Goal: Information Seeking & Learning: Learn about a topic

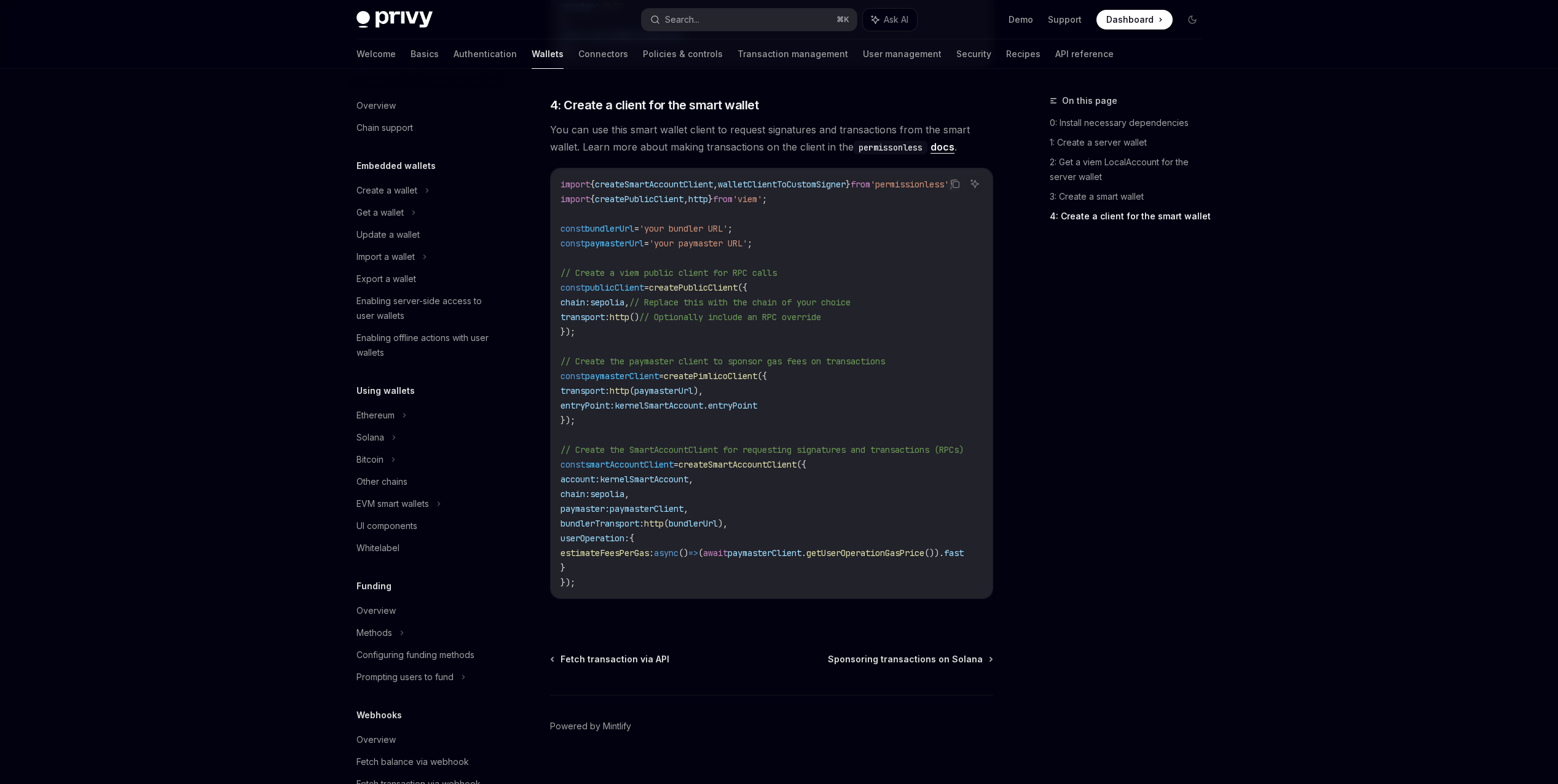
click at [724, 19] on button "Search... ⌘ K" at bounding box center [749, 19] width 215 height 22
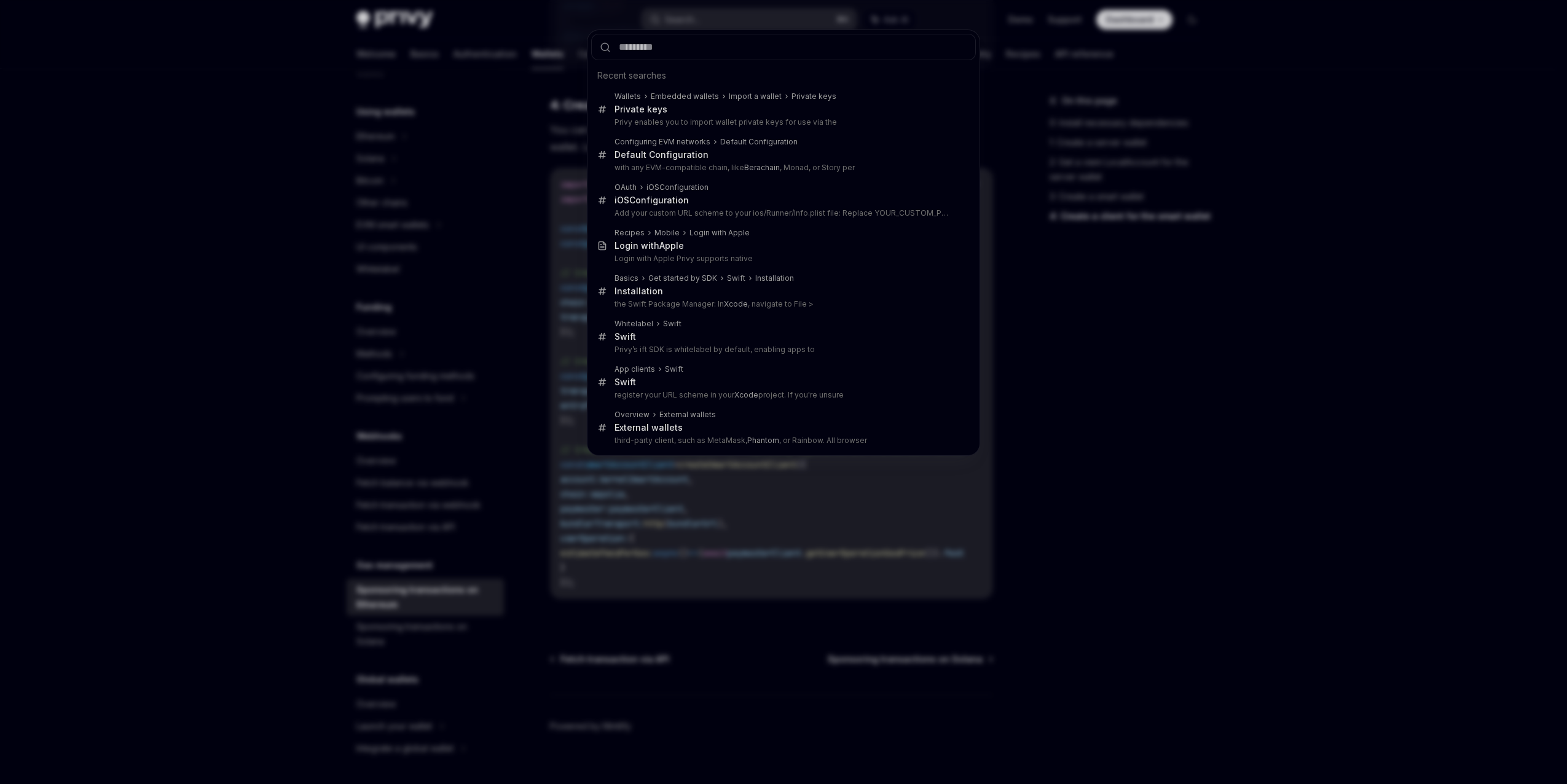
type input "**********"
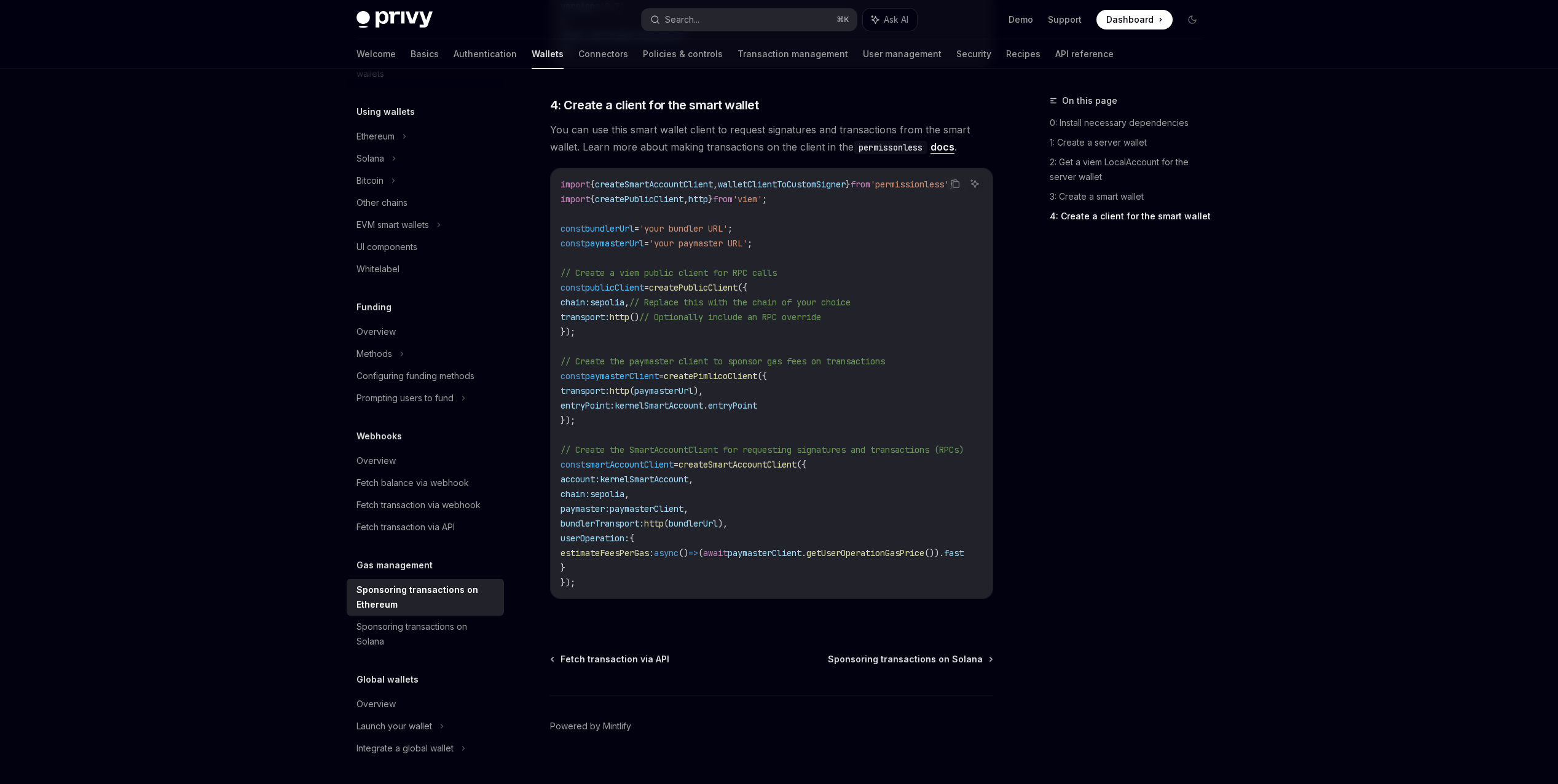
type textarea "*"
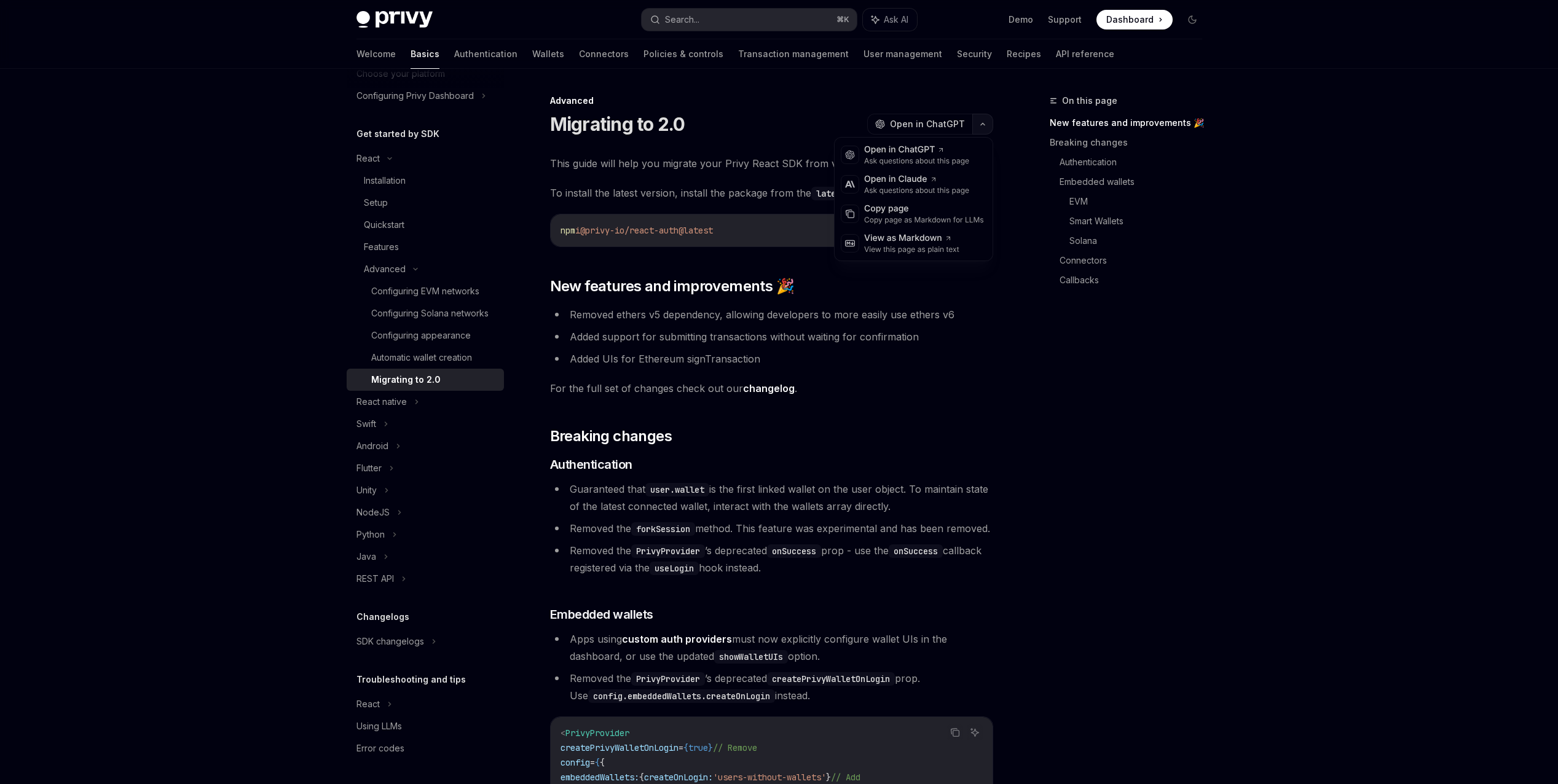
click at [983, 125] on icon "button" at bounding box center [982, 124] width 15 height 5
click at [908, 242] on div "View as Markdown" at bounding box center [911, 239] width 96 height 12
click at [712, 16] on button "Search... ⌘ K" at bounding box center [749, 19] width 215 height 22
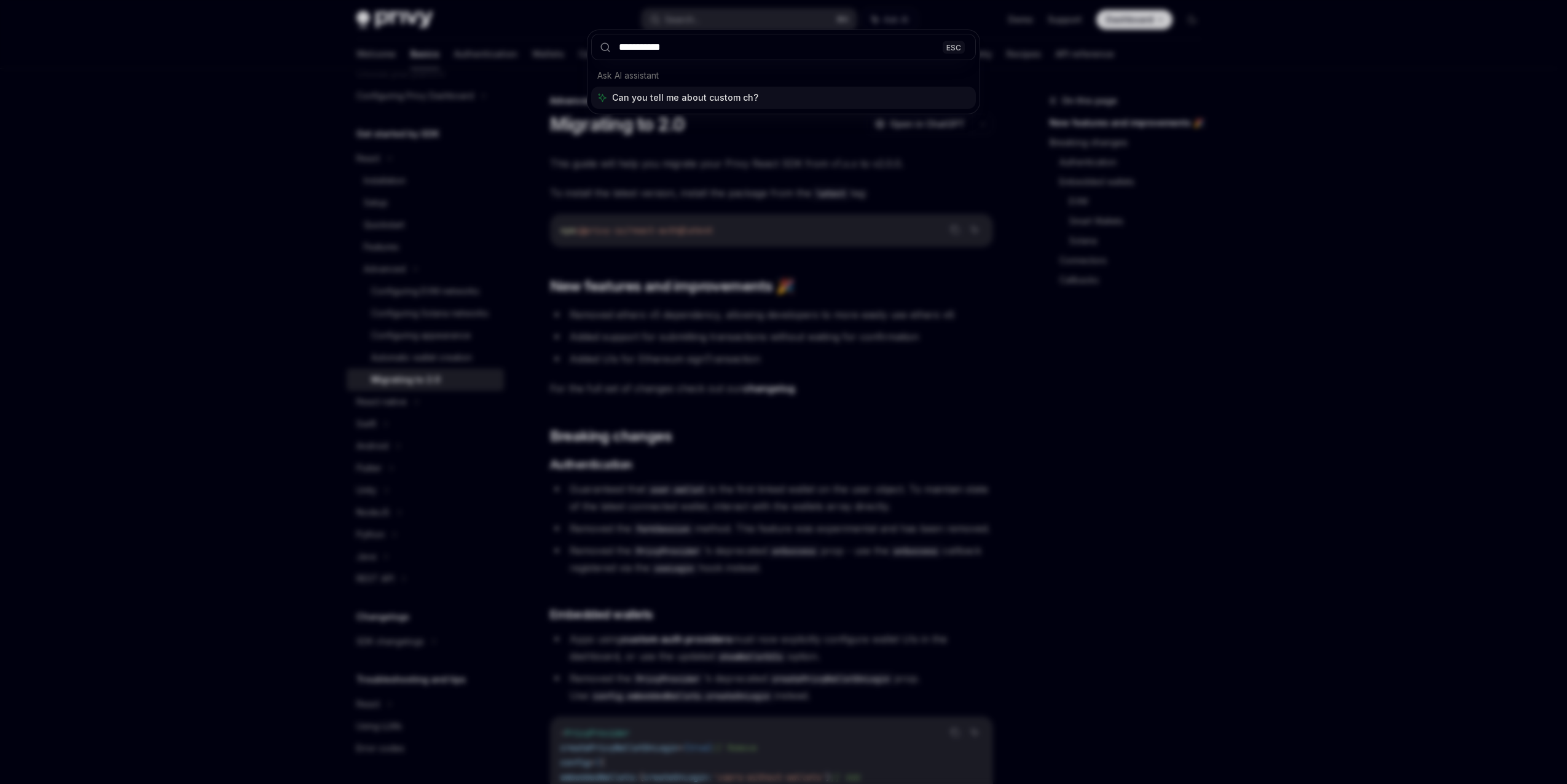
type input "**********"
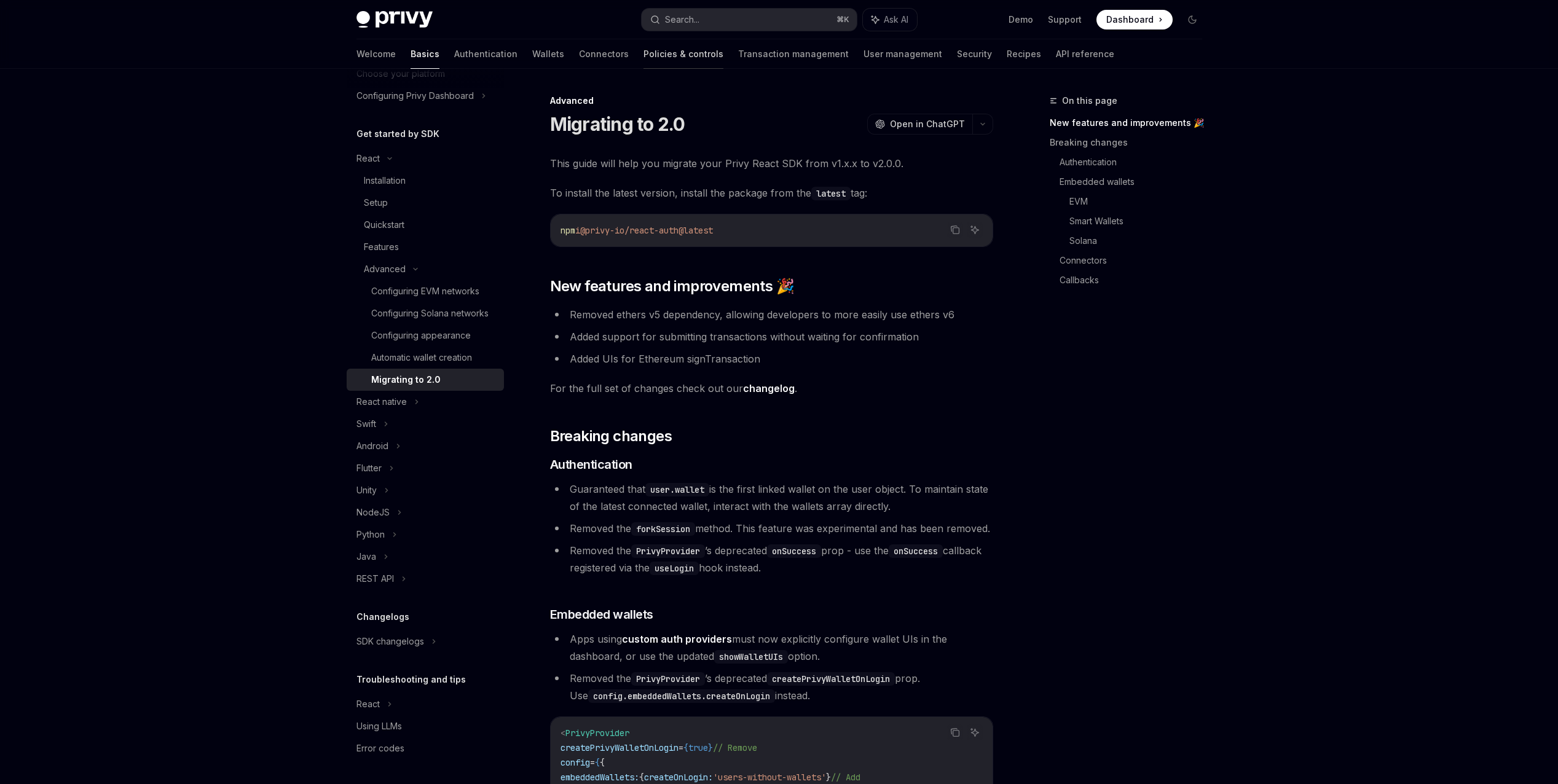
type textarea "*"
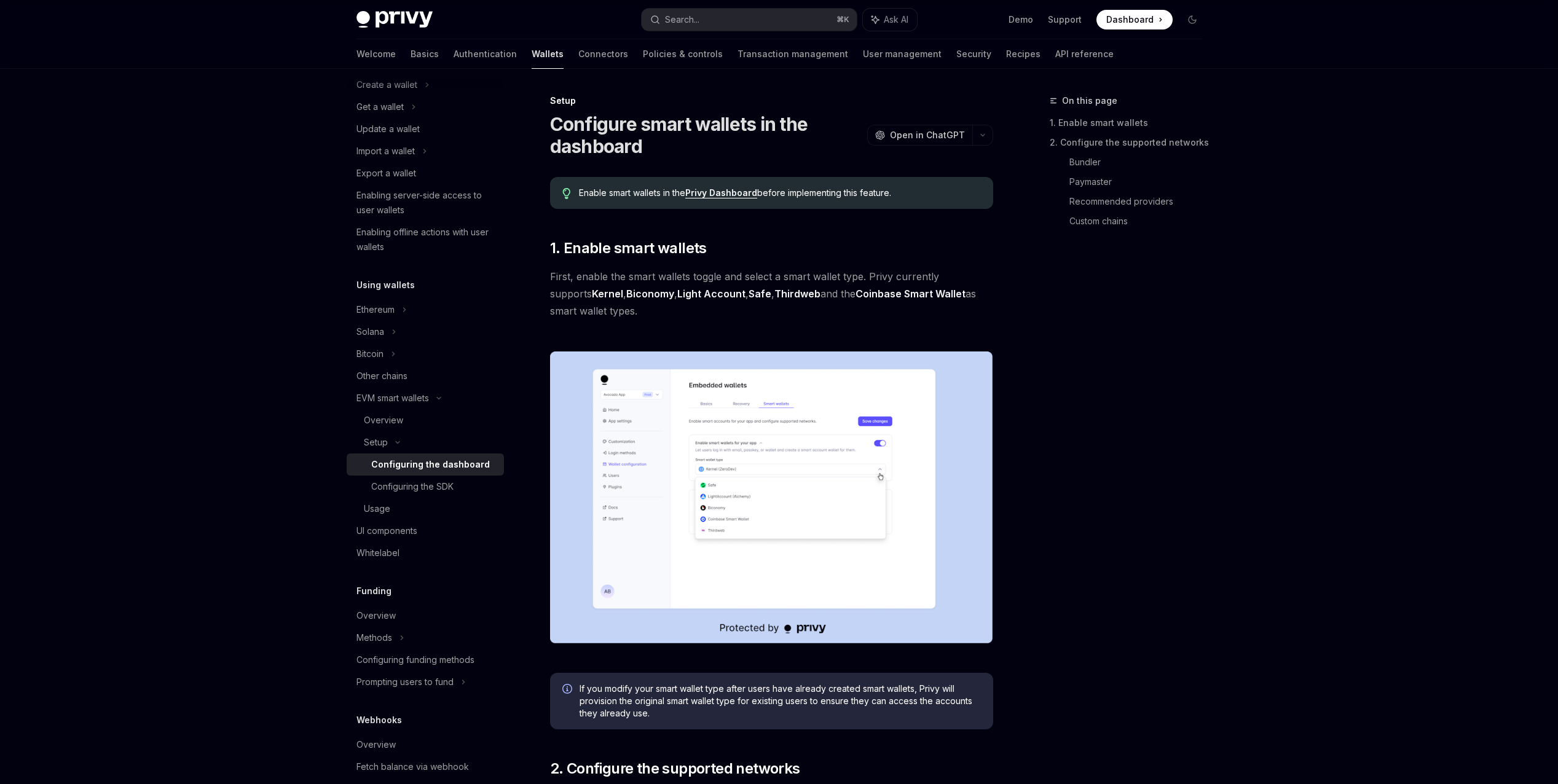
scroll to position [1450, 0]
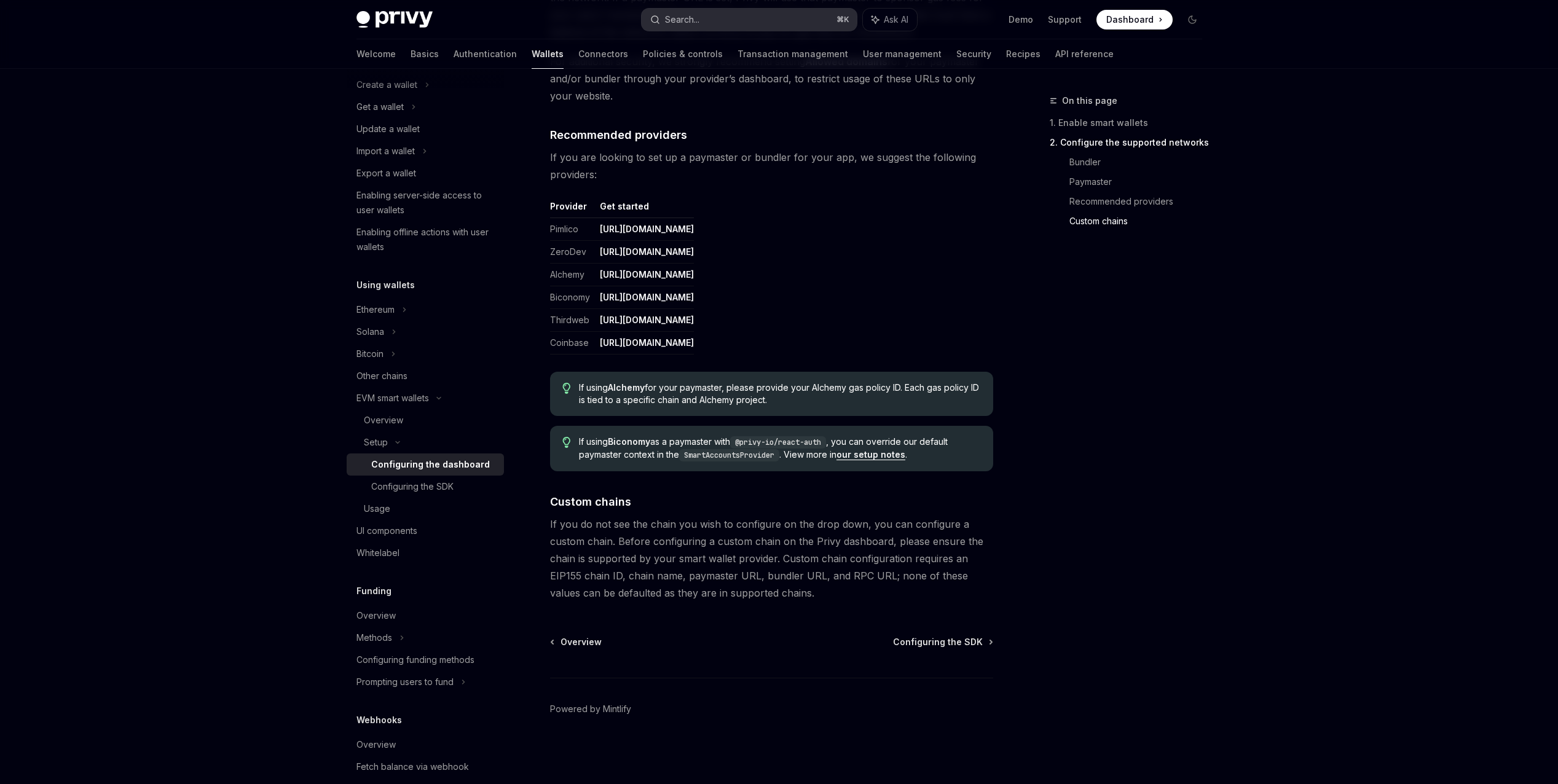
click at [692, 9] on button "Search... ⌘ K" at bounding box center [749, 19] width 215 height 22
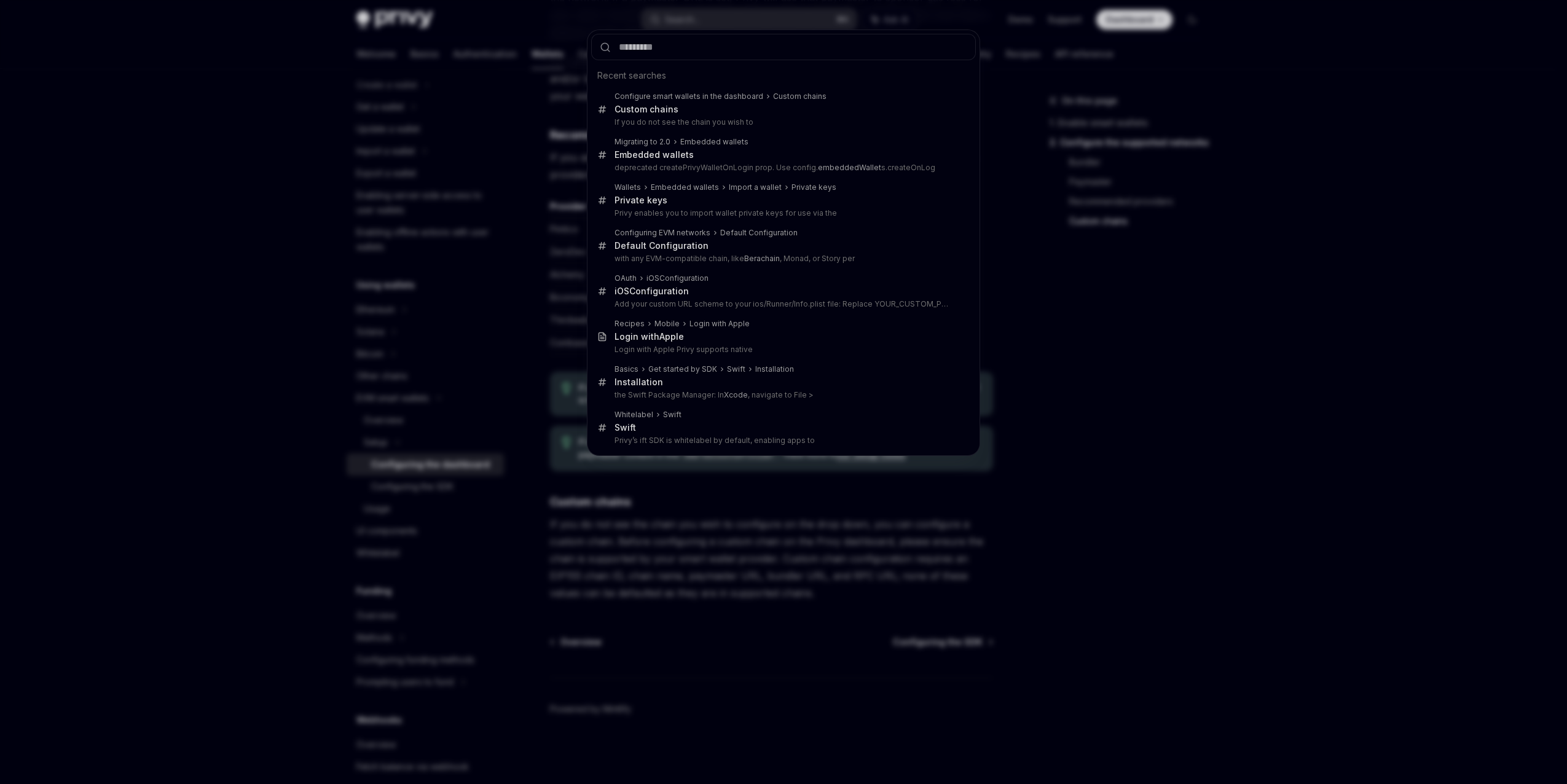
click at [1256, 303] on div "Recent searches Configure smart wallets in the dashboard Custom chain s Custom …" at bounding box center [784, 392] width 1567 height 784
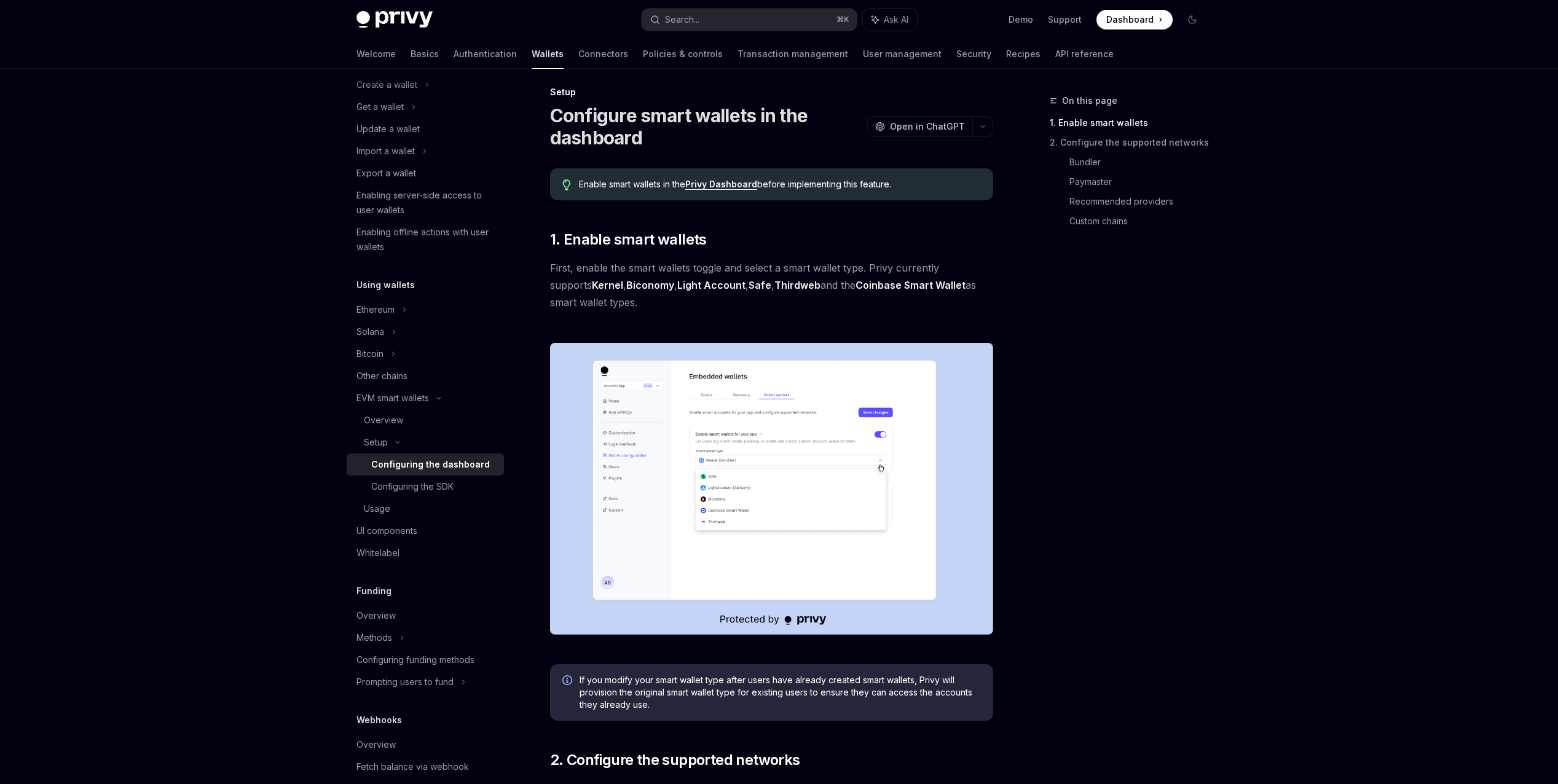
scroll to position [0, 0]
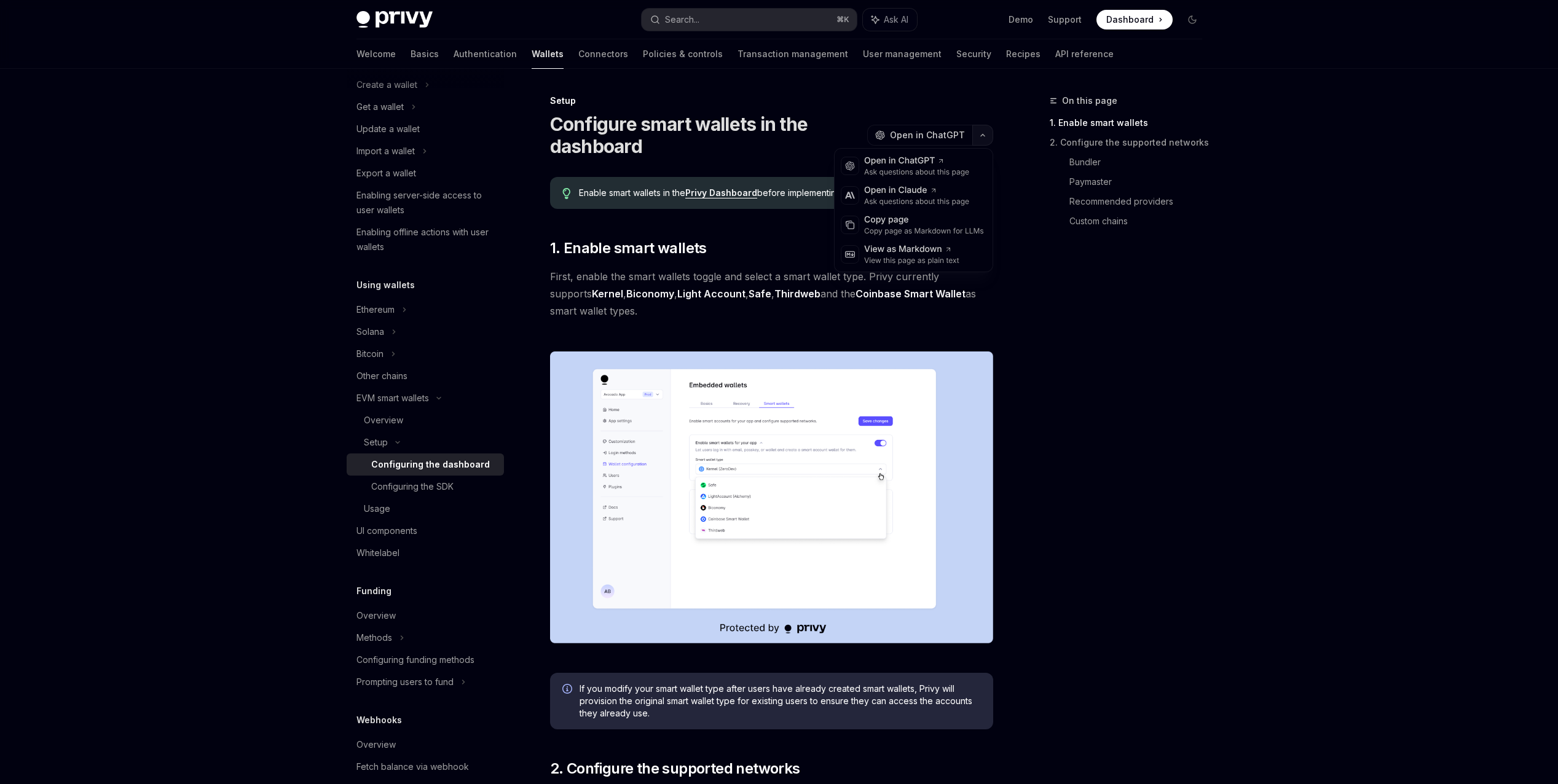
click at [986, 132] on button "button" at bounding box center [982, 135] width 21 height 21
click at [880, 266] on div "View as Markdown View this page as plain text" at bounding box center [913, 254] width 153 height 30
click at [724, 19] on button "Search... ⌘ K" at bounding box center [749, 19] width 215 height 22
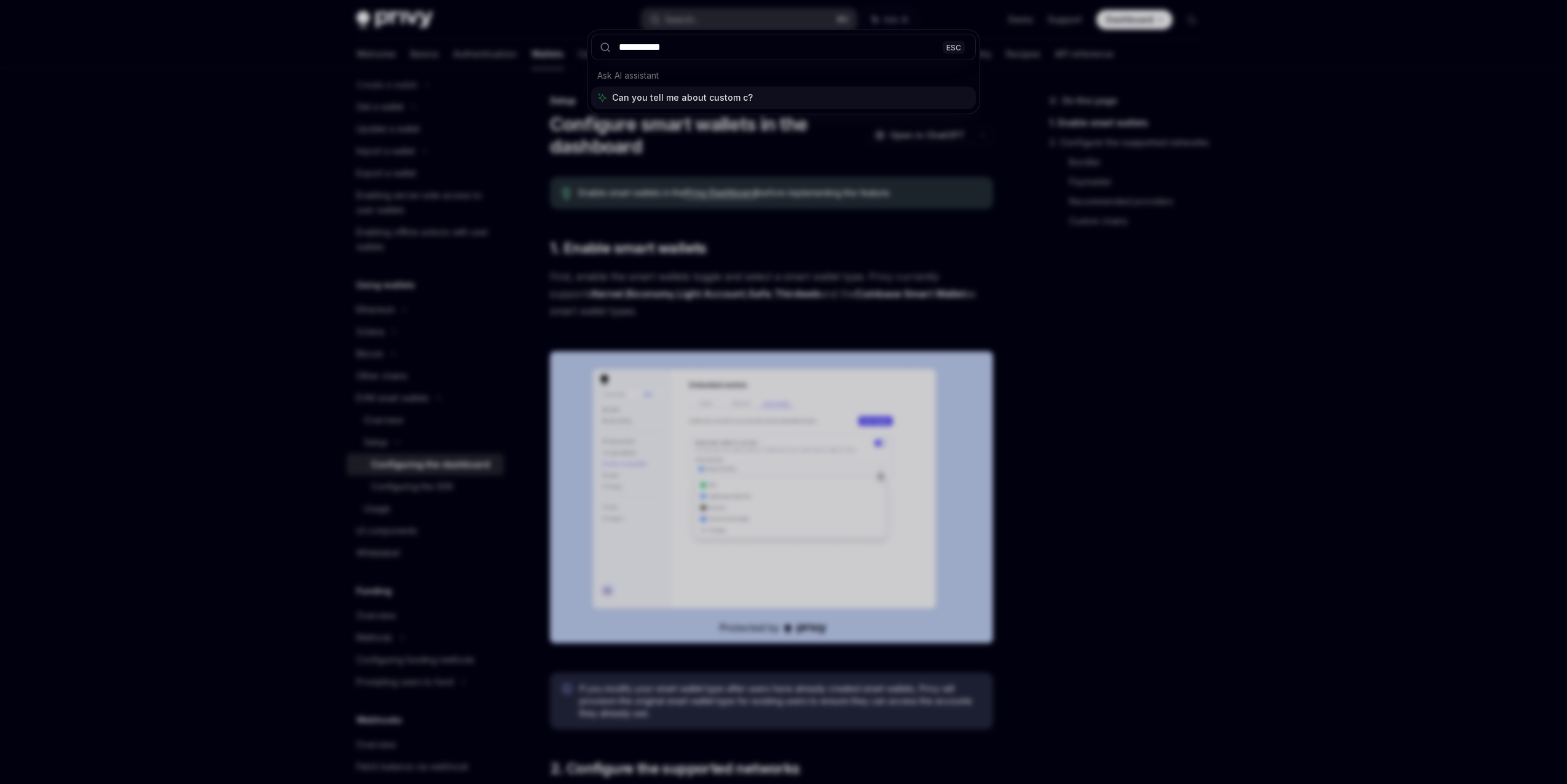
type input "**********"
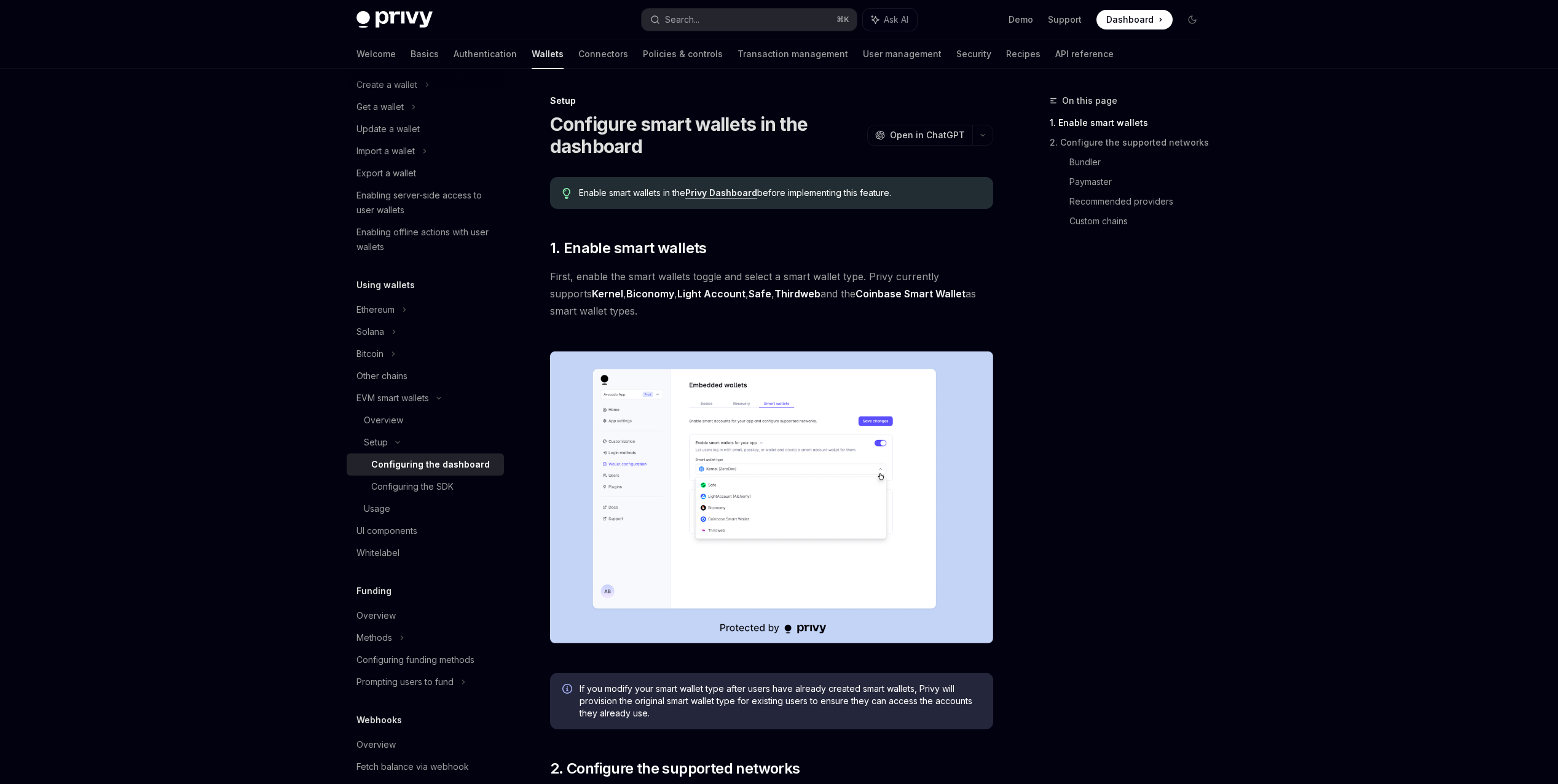
type textarea "*"
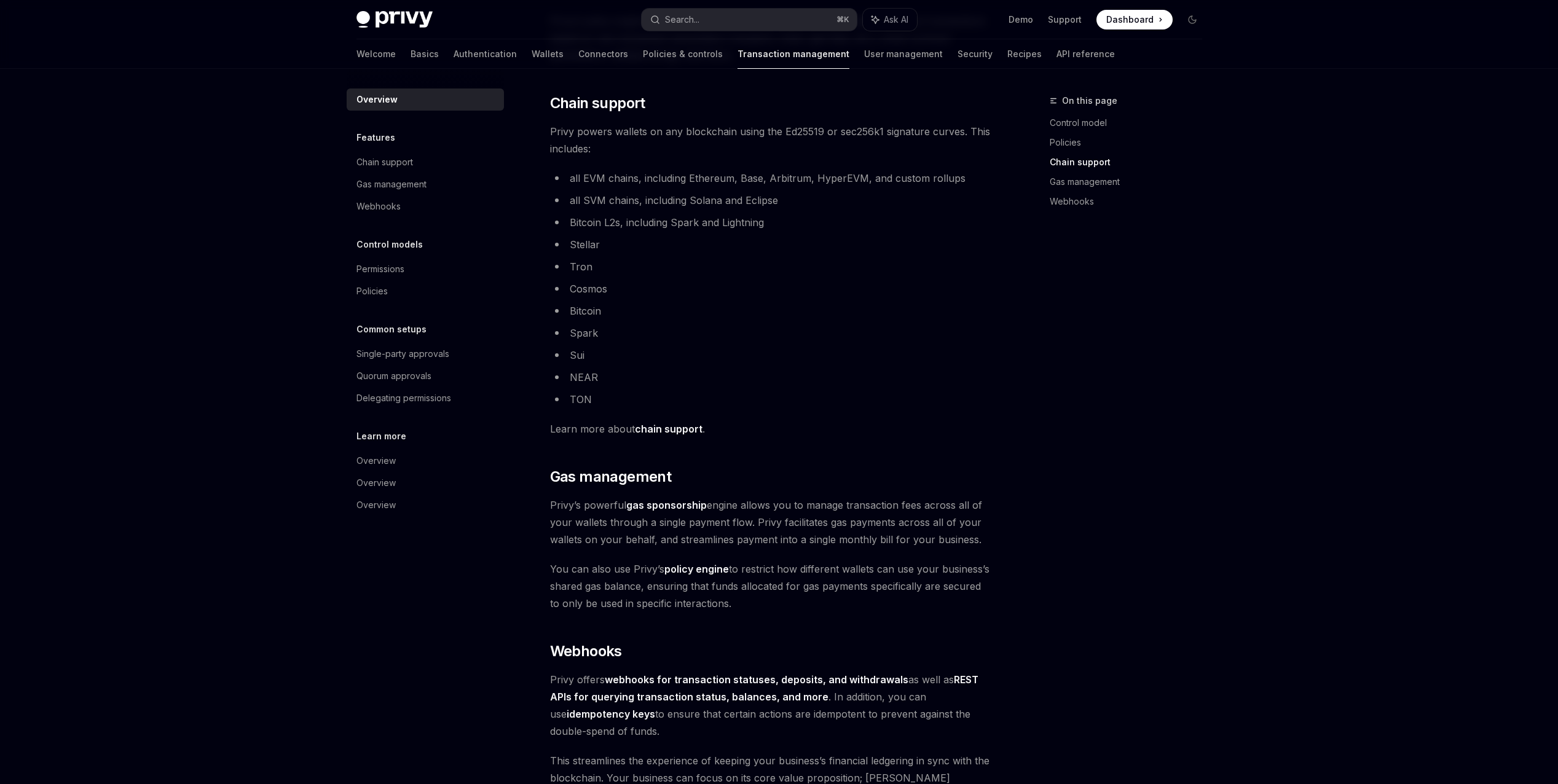
scroll to position [874, 0]
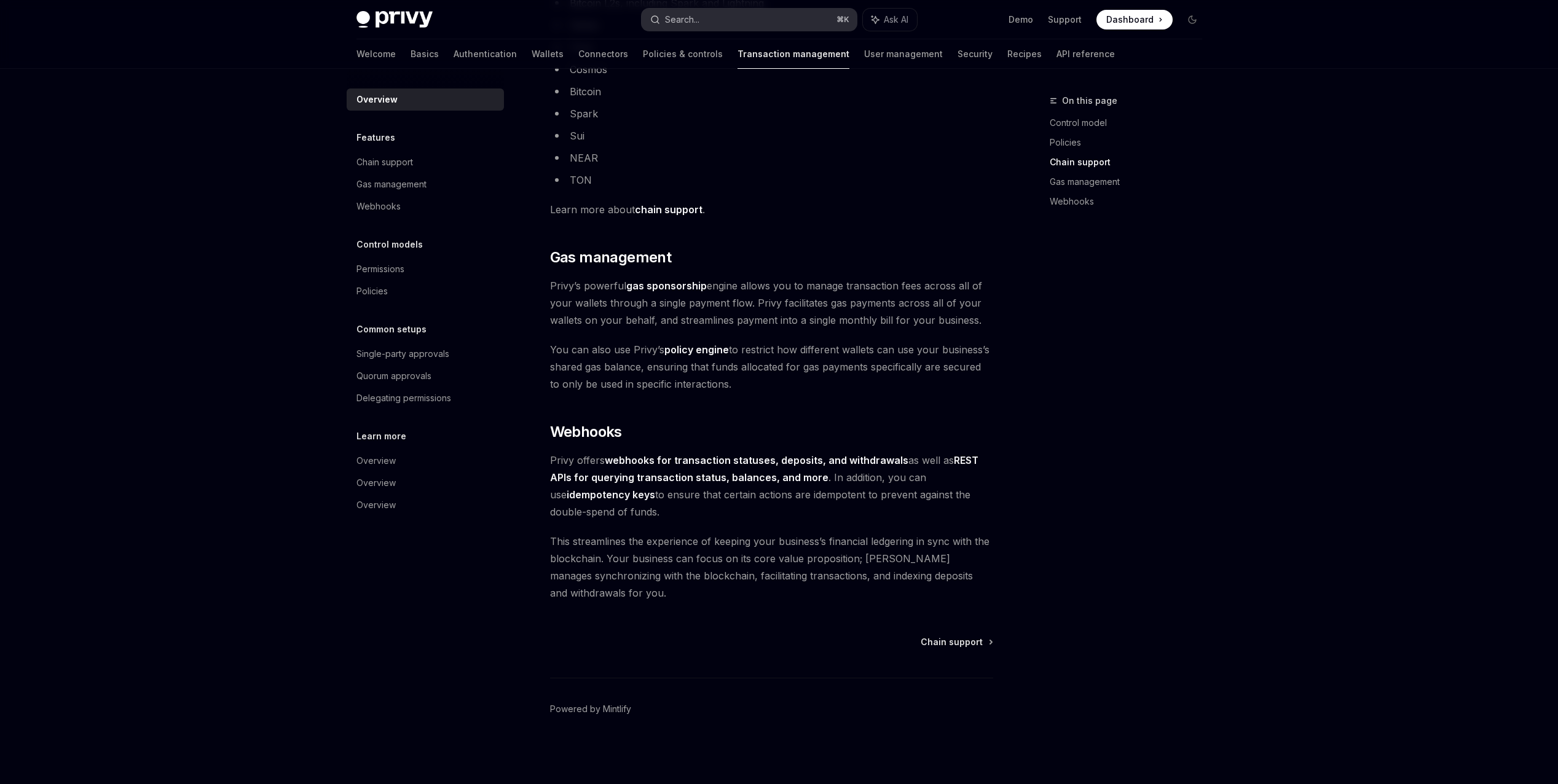
click at [730, 17] on button "Search... ⌘ K" at bounding box center [749, 19] width 215 height 22
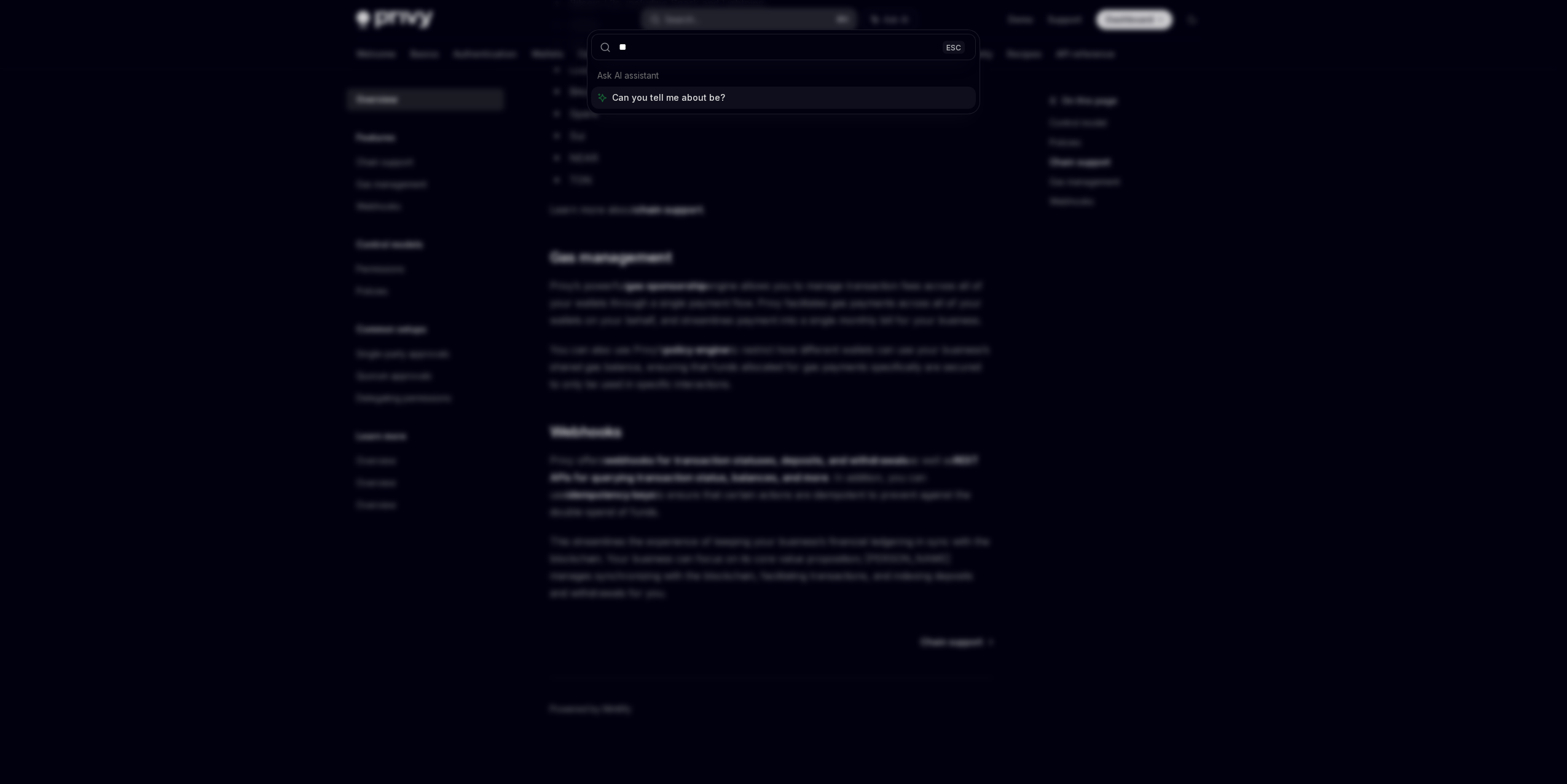
type input "*"
click at [930, 186] on div at bounding box center [784, 392] width 1567 height 784
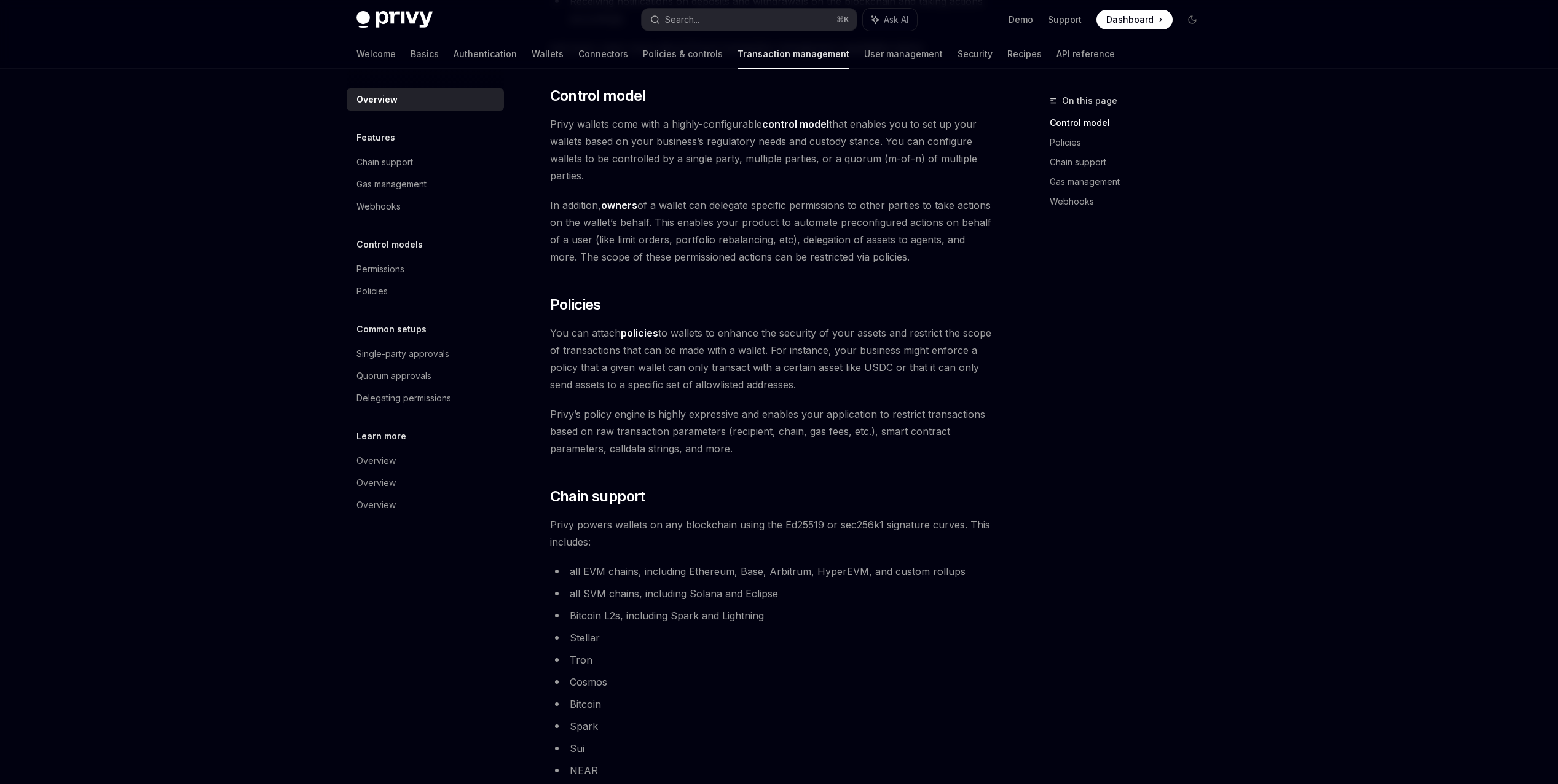
scroll to position [0, 0]
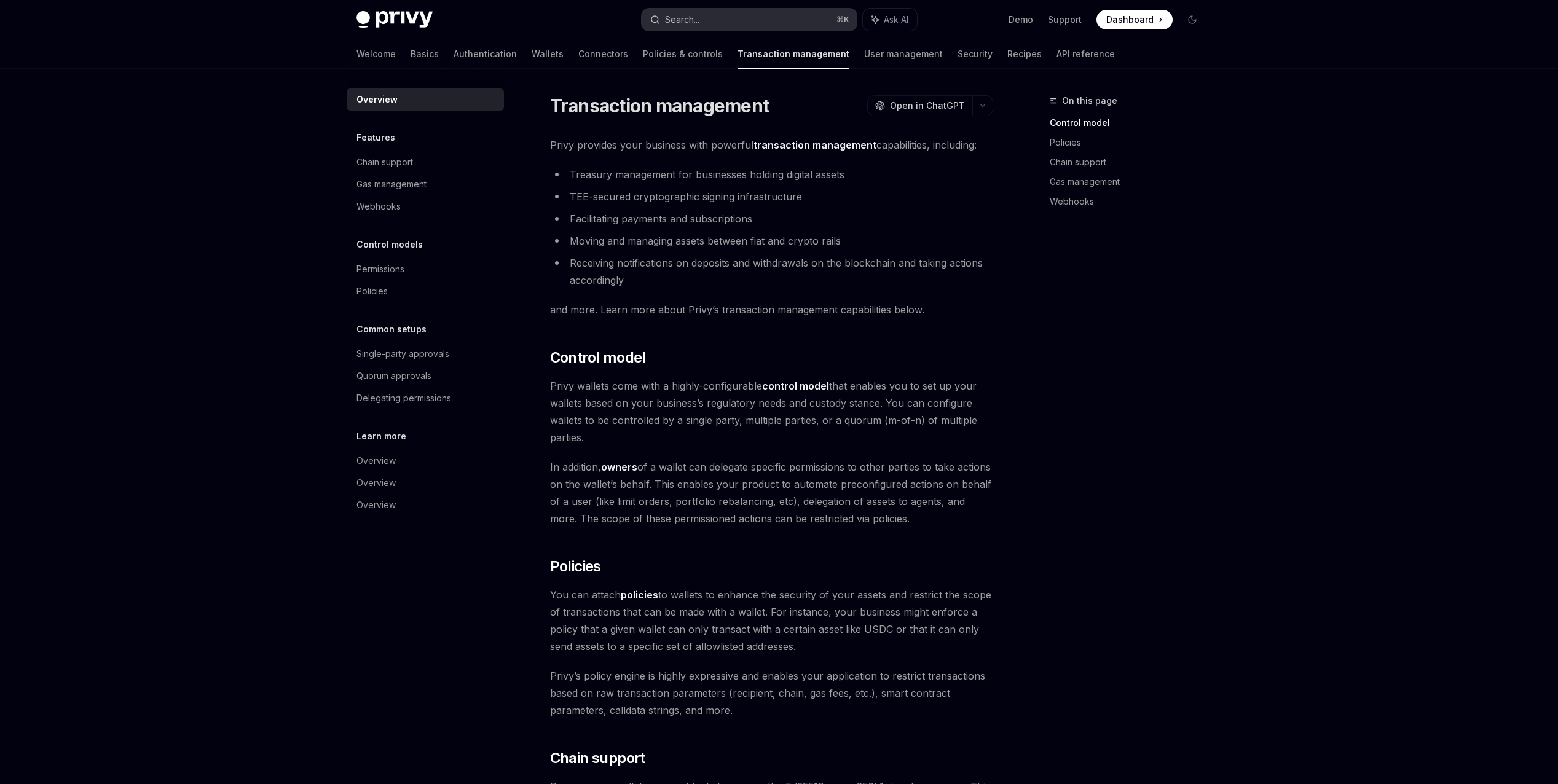
click at [736, 23] on button "Search... ⌘ K" at bounding box center [749, 19] width 215 height 22
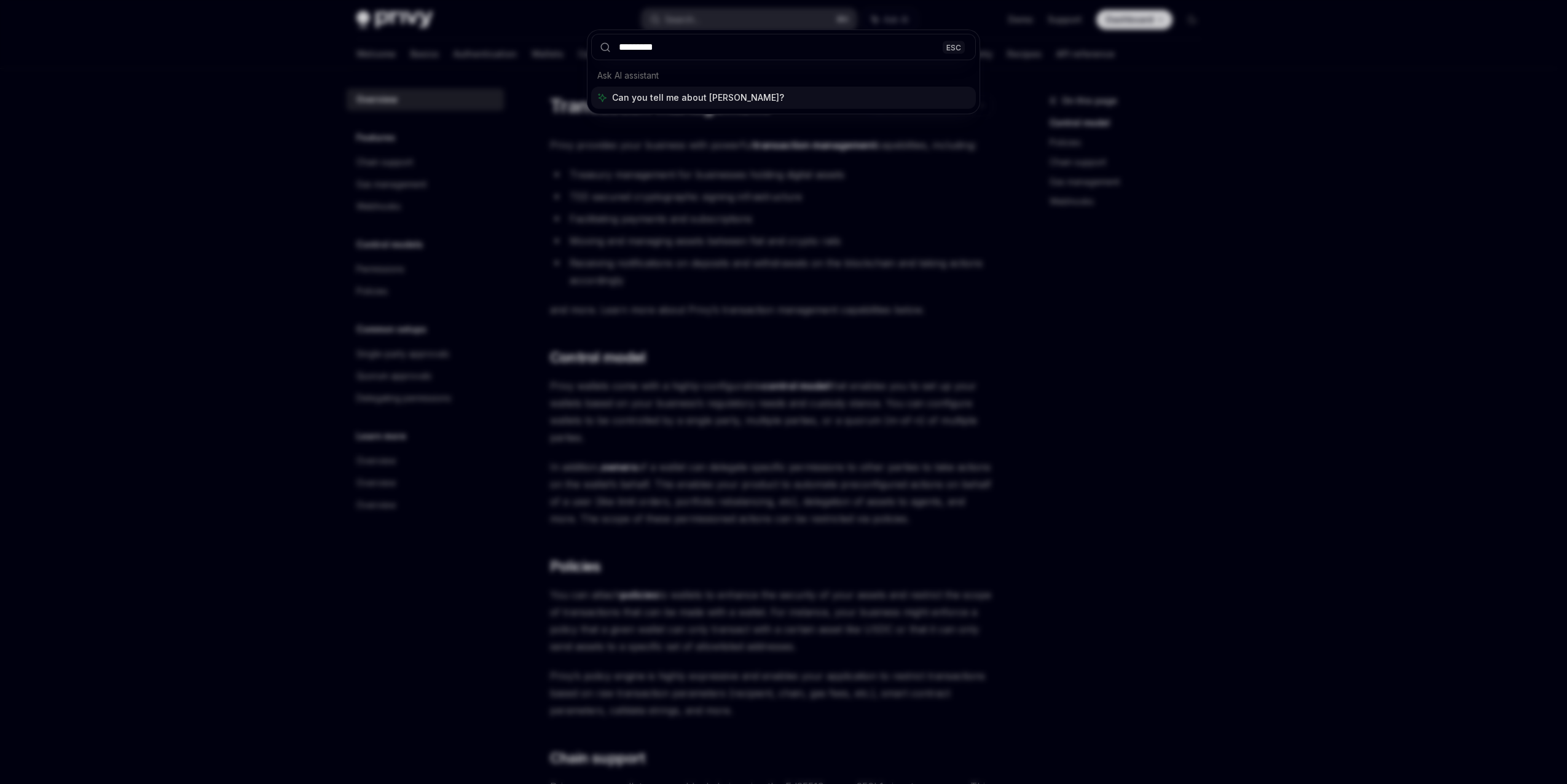
type input "**********"
type textarea "*"
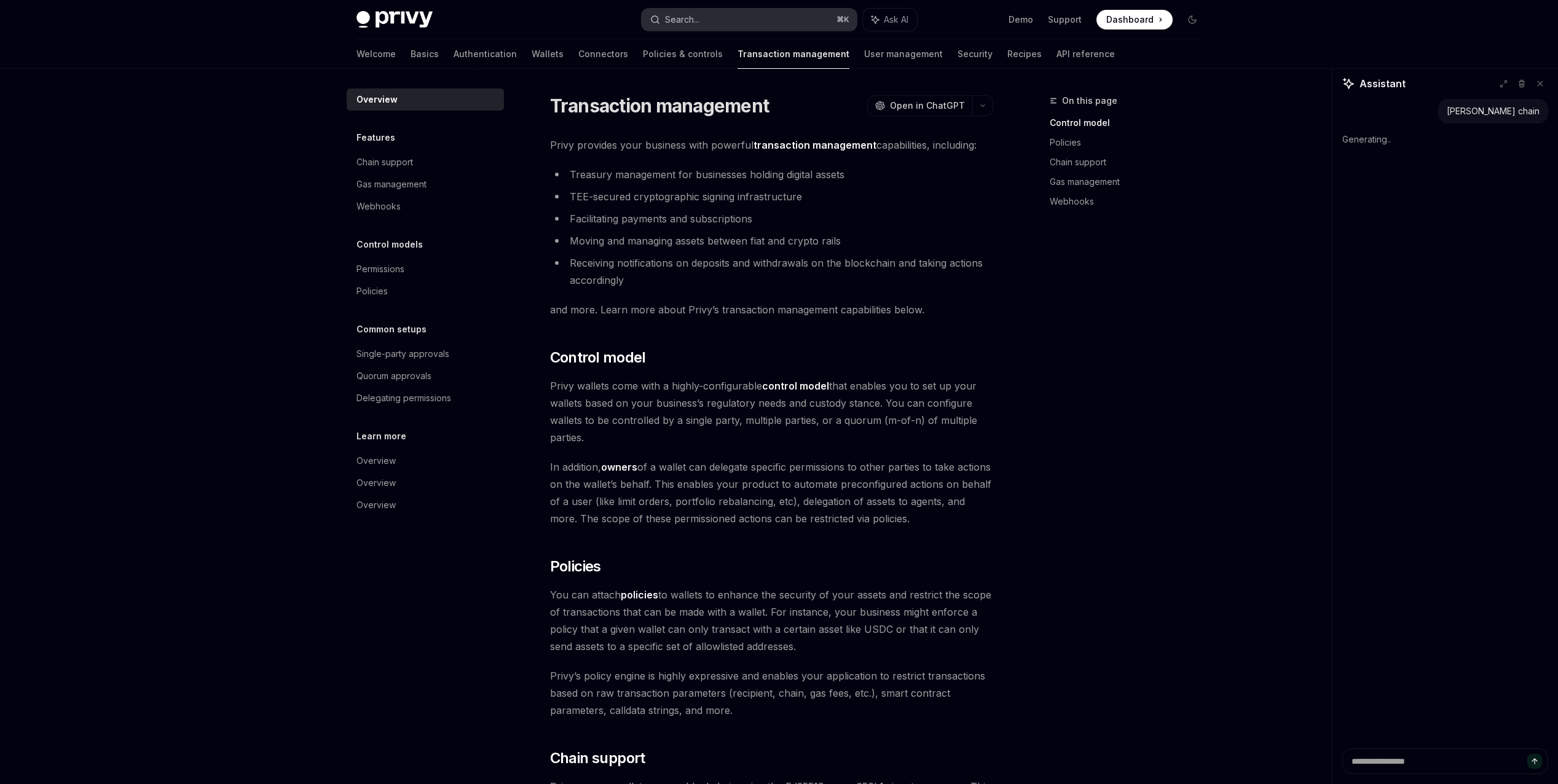
click at [725, 30] on button "Search... ⌘ K" at bounding box center [749, 19] width 215 height 22
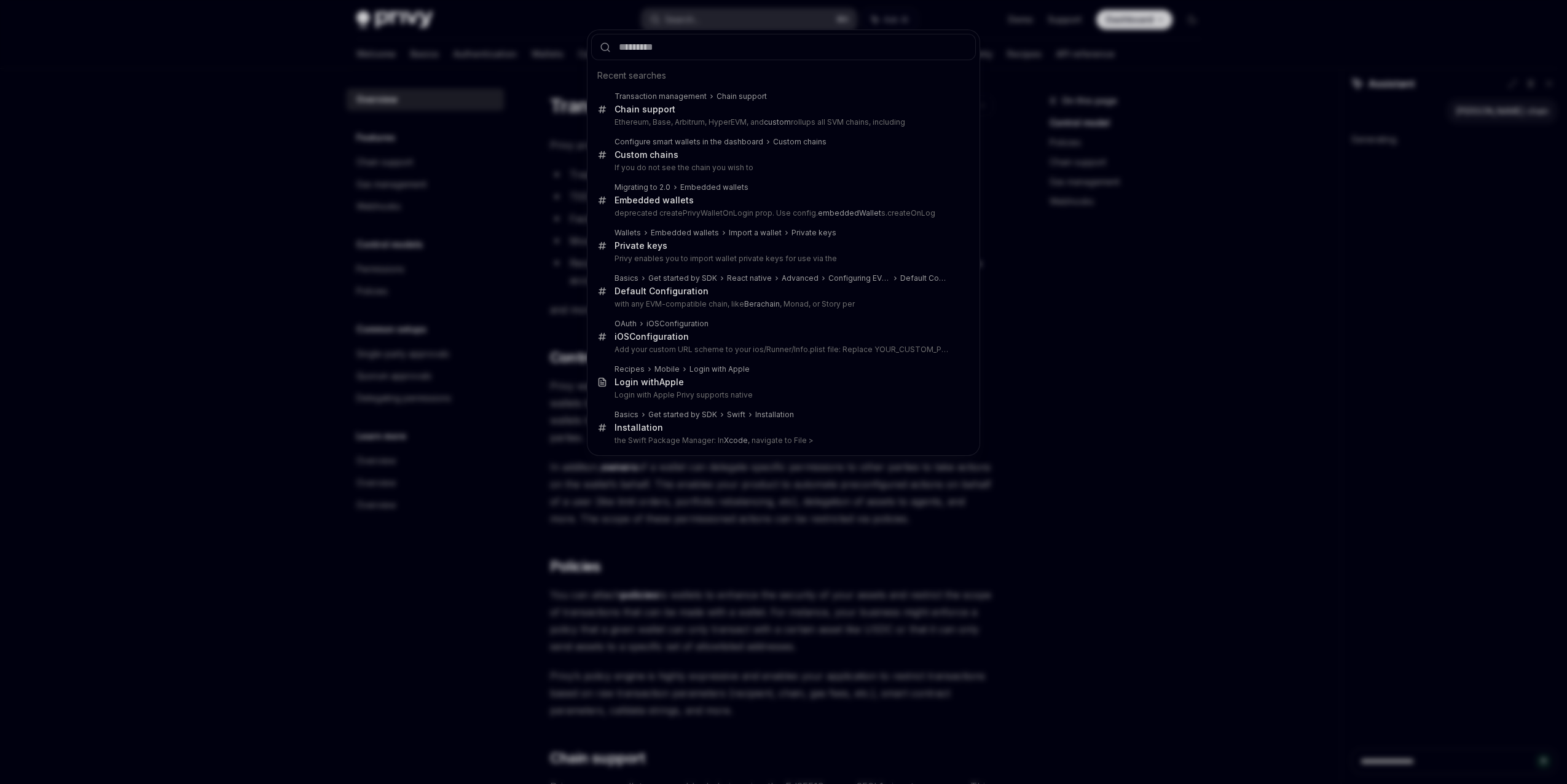
type input "*"
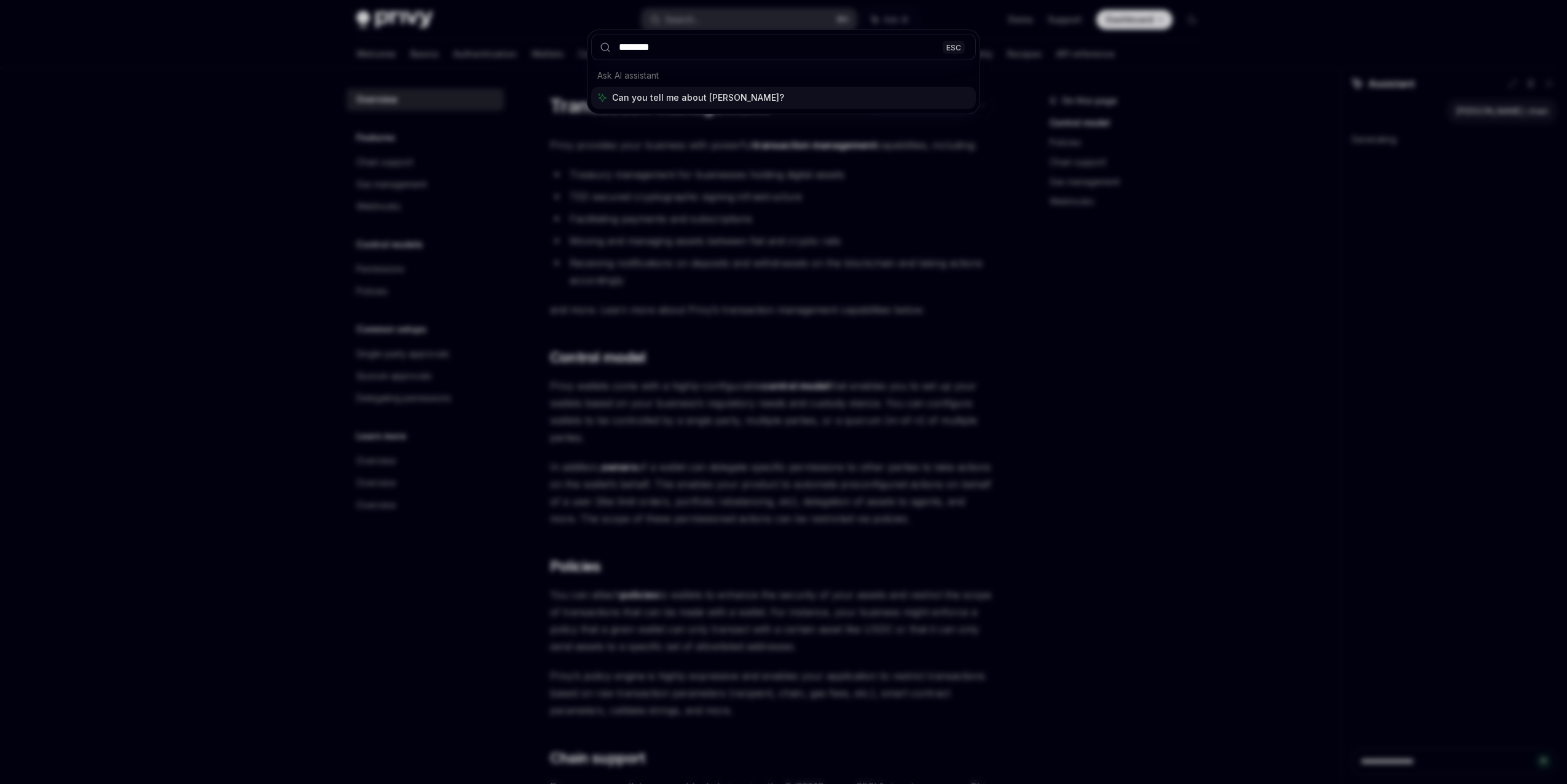
type input "*********"
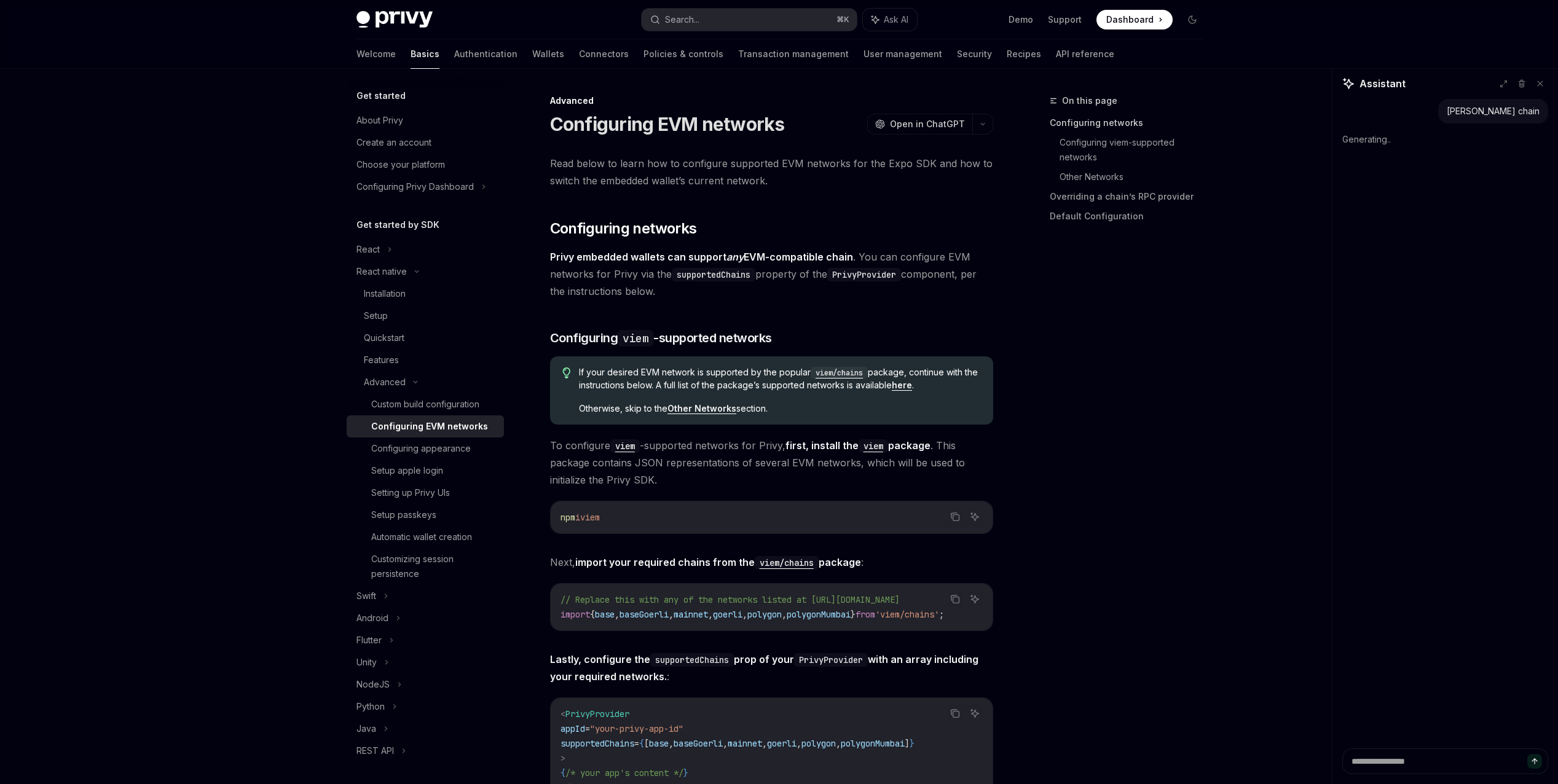
scroll to position [1409, 0]
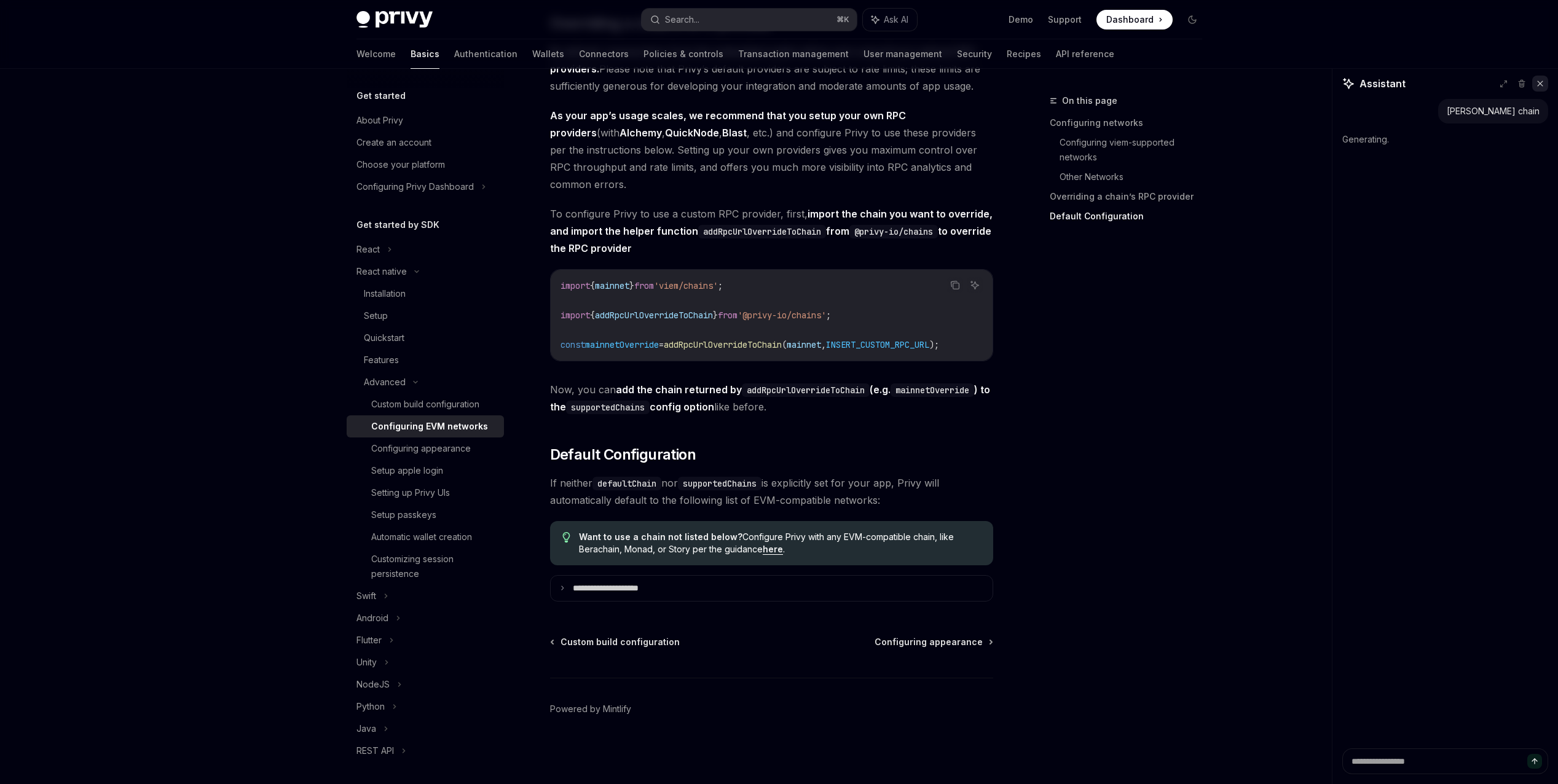
click at [1542, 85] on icon at bounding box center [1539, 83] width 9 height 9
click at [772, 552] on link "here" at bounding box center [772, 549] width 20 height 11
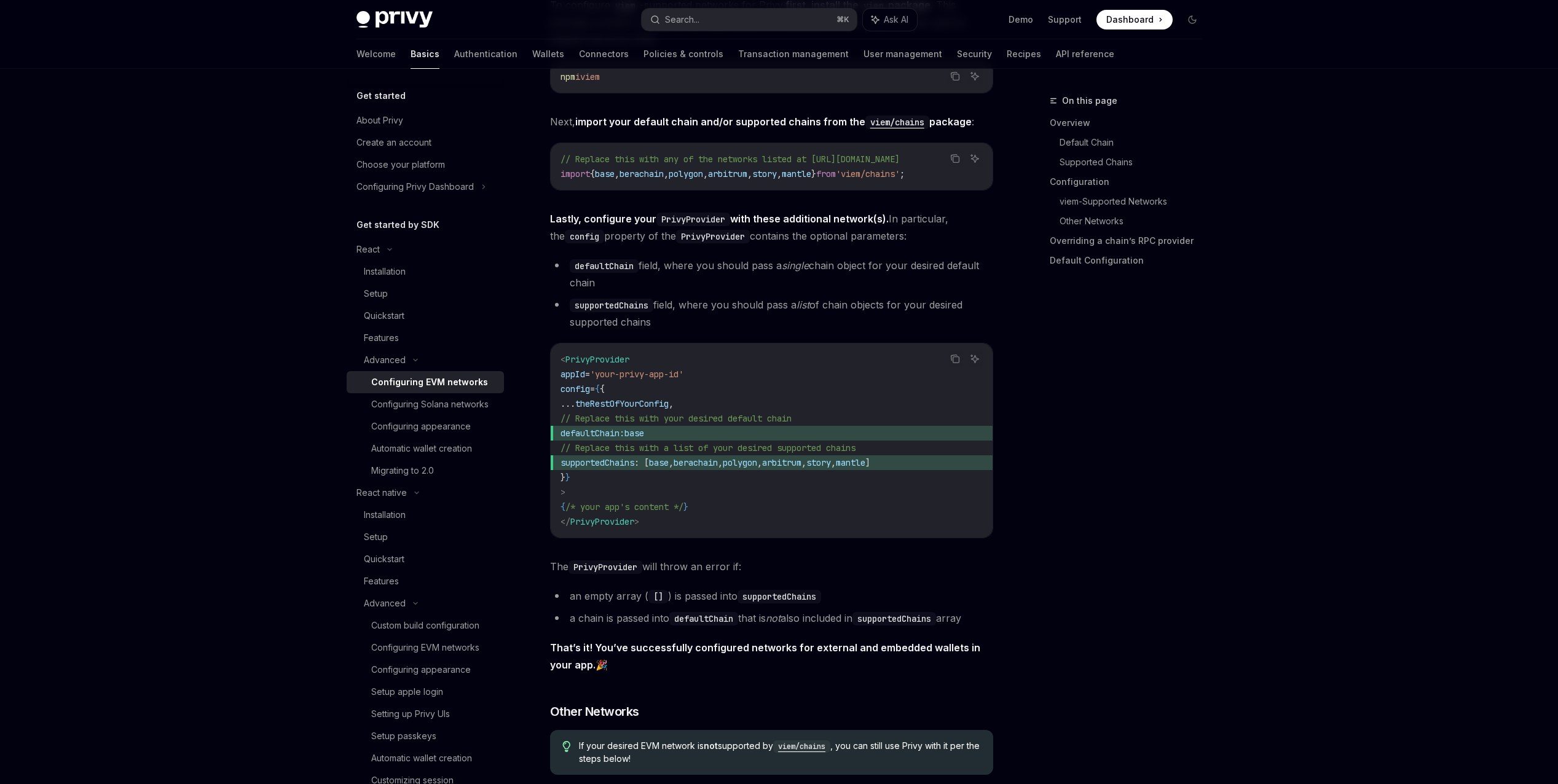
scroll to position [1140, 0]
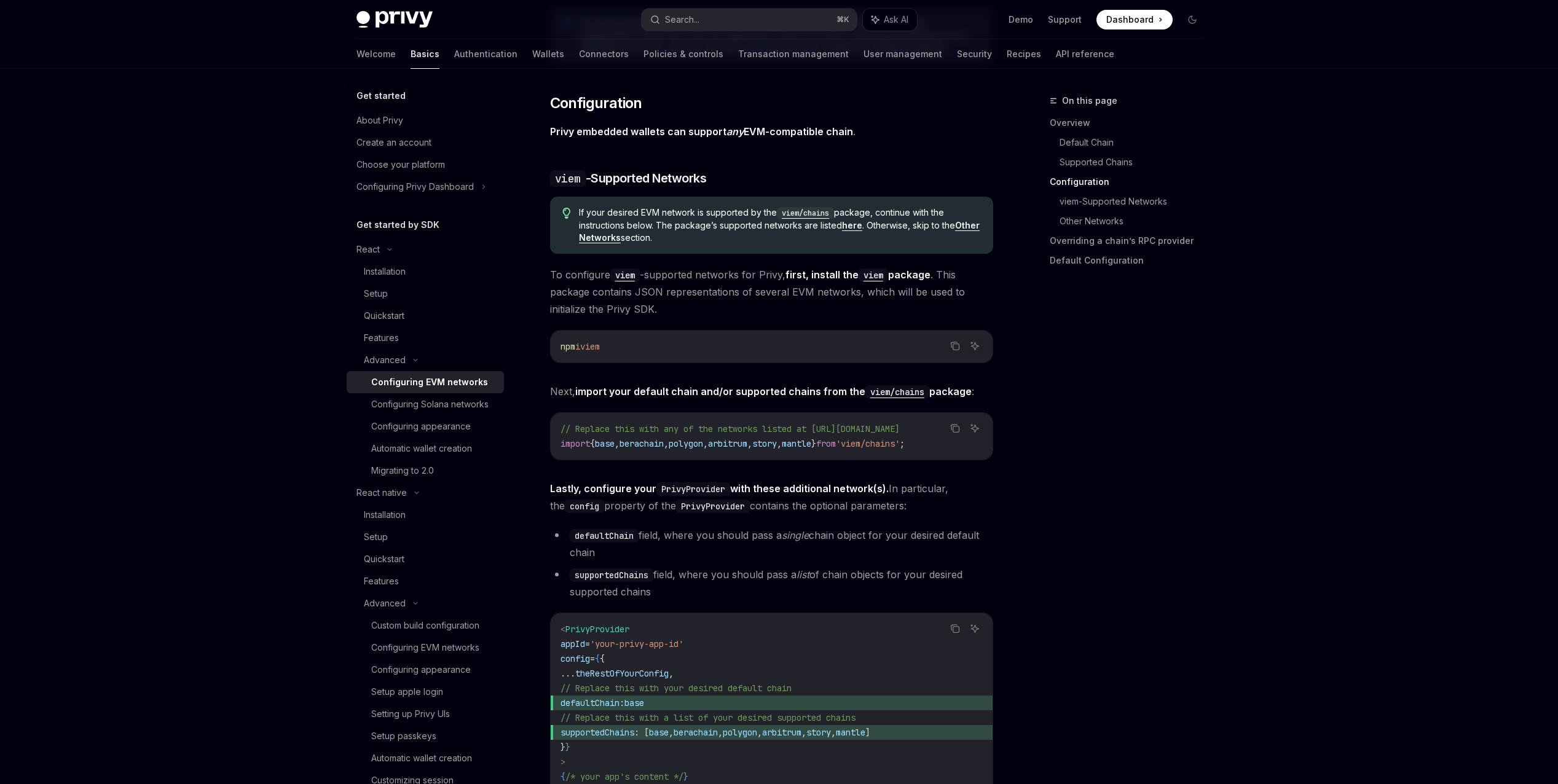
type textarea "*"
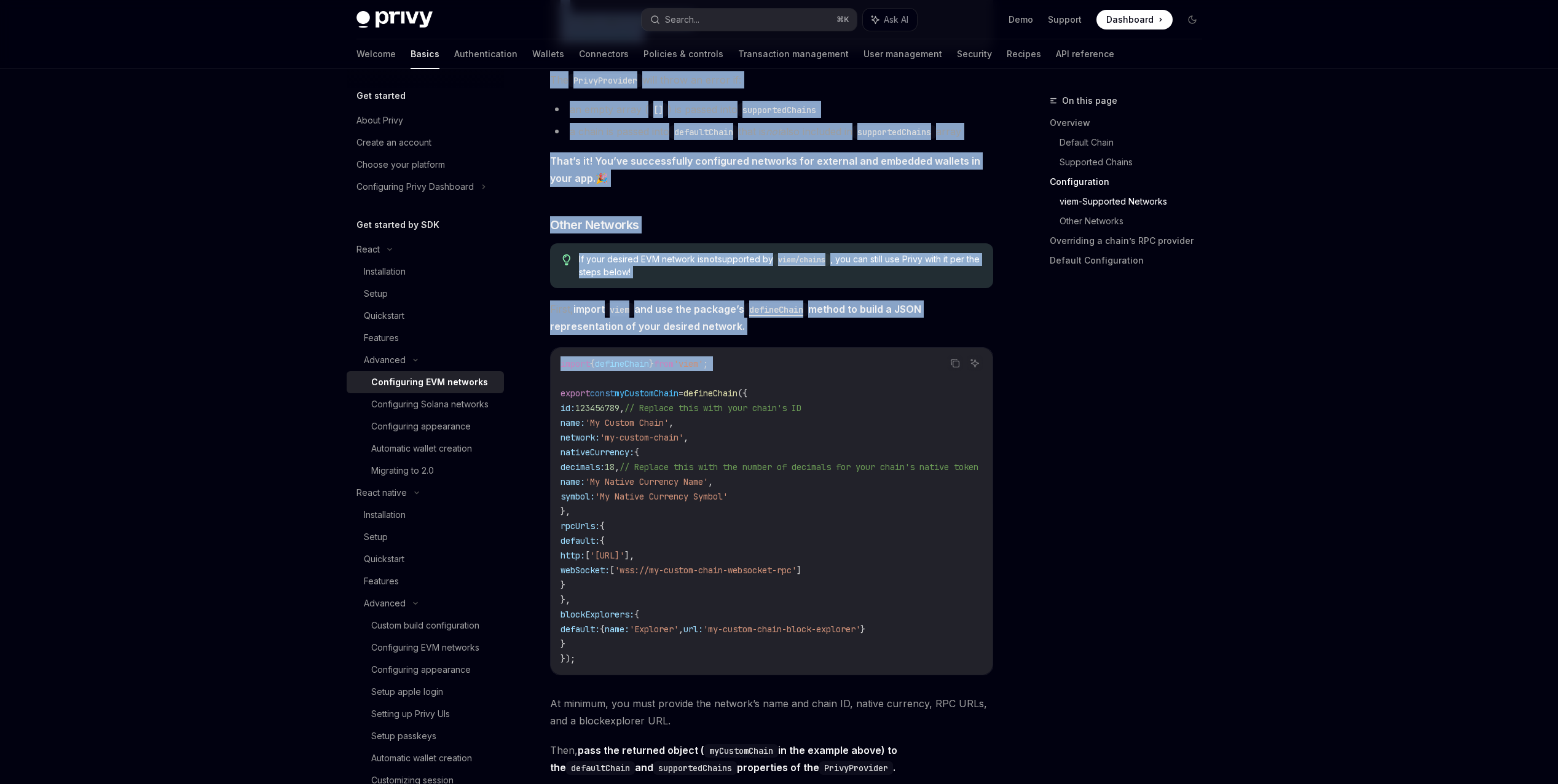
scroll to position [1985, 0]
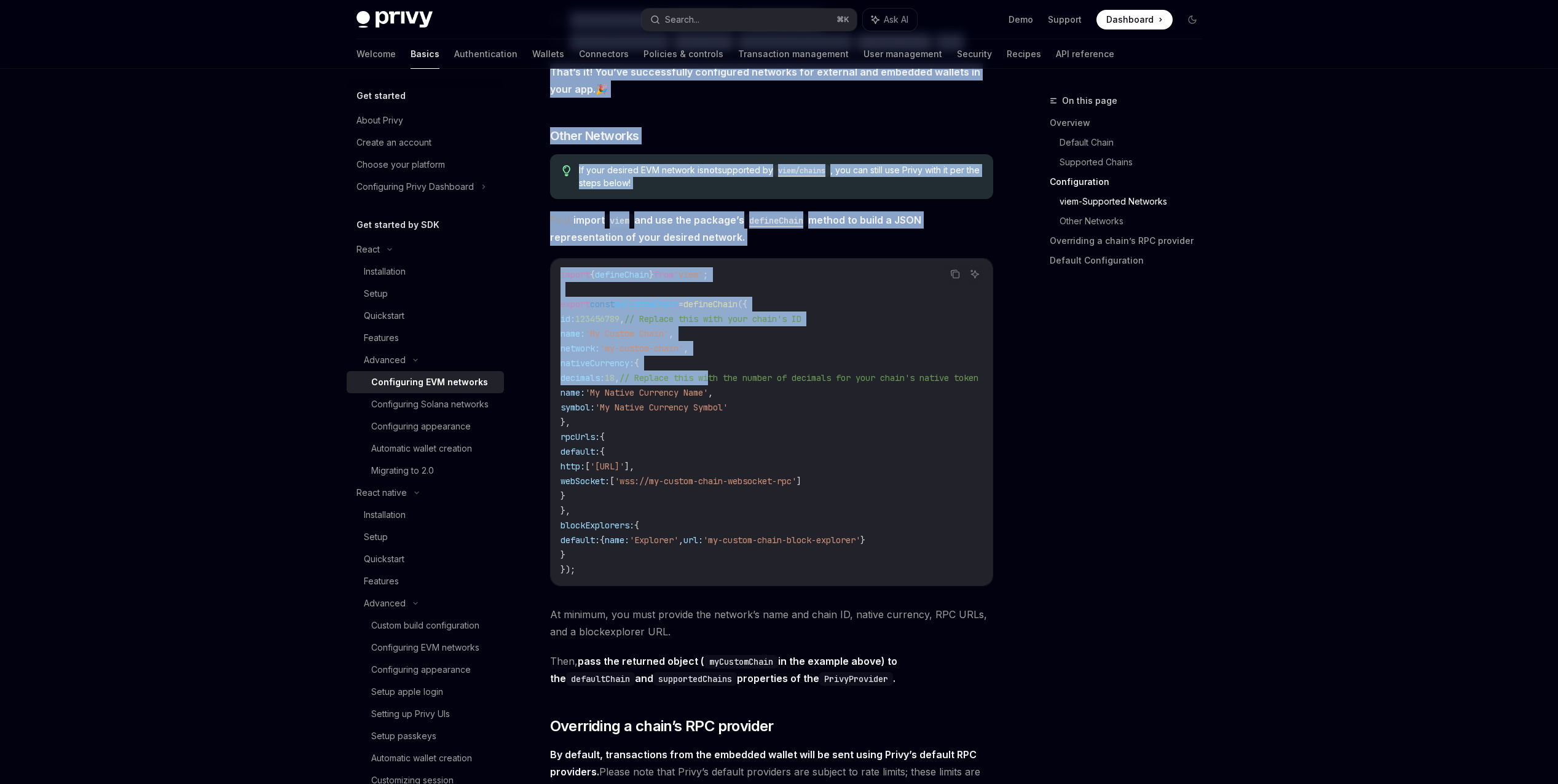
drag, startPoint x: 558, startPoint y: 91, endPoint x: 748, endPoint y: 382, distance: 347.5
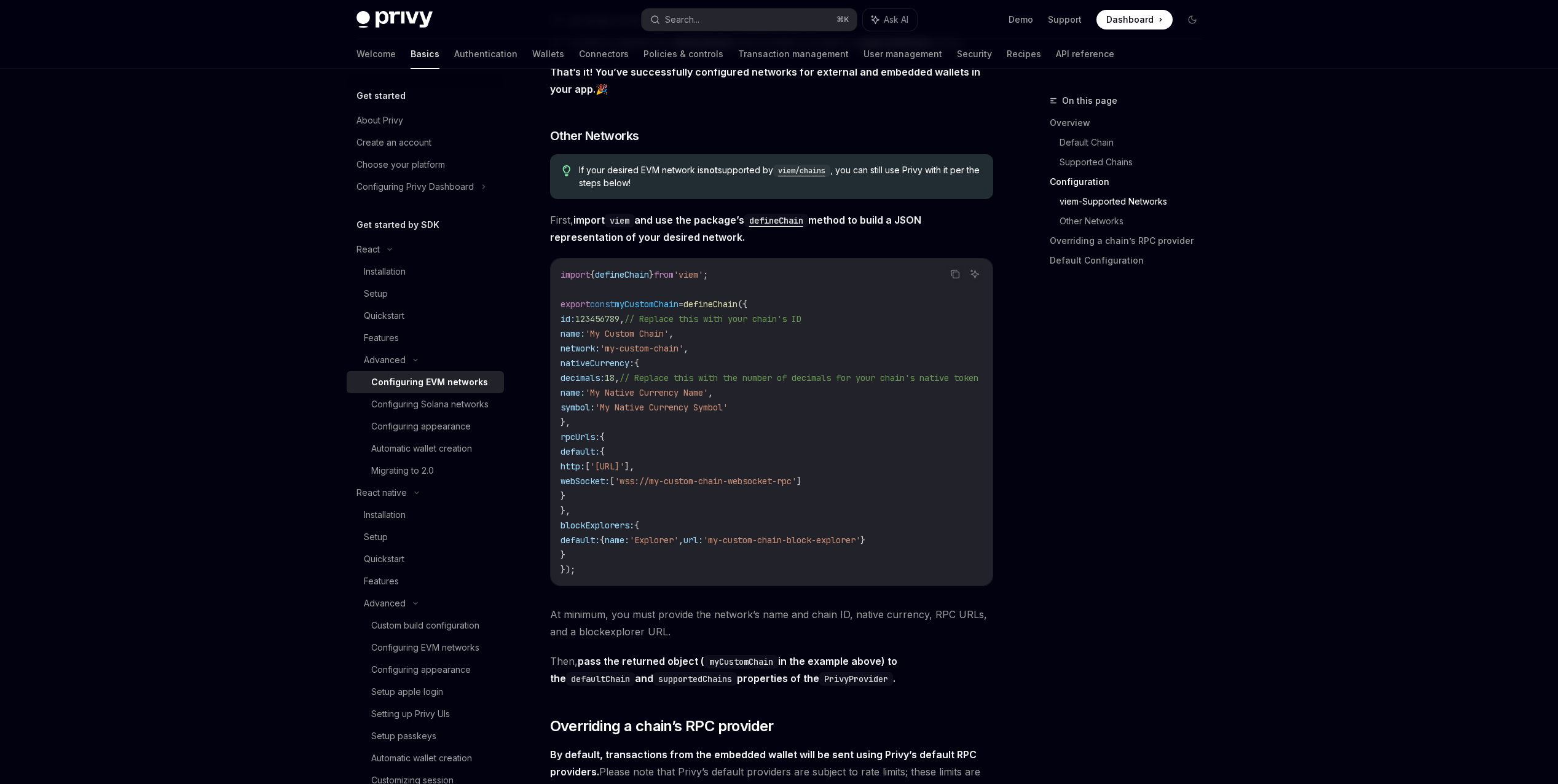
click at [1046, 449] on div "On this page Overview Default Chain Supported Chains Configuration viem-Support…" at bounding box center [1118, 438] width 186 height 691
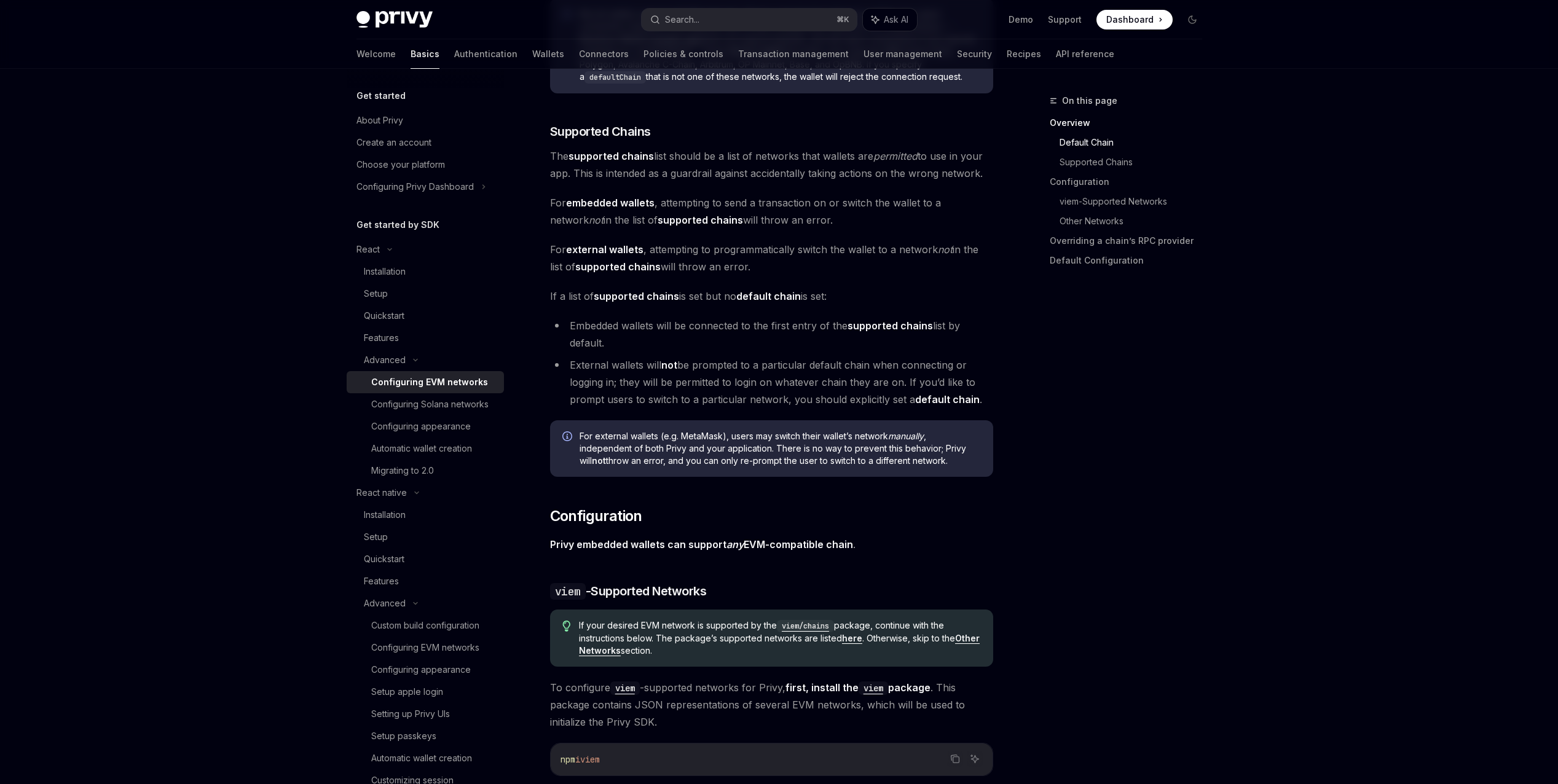
scroll to position [0, 0]
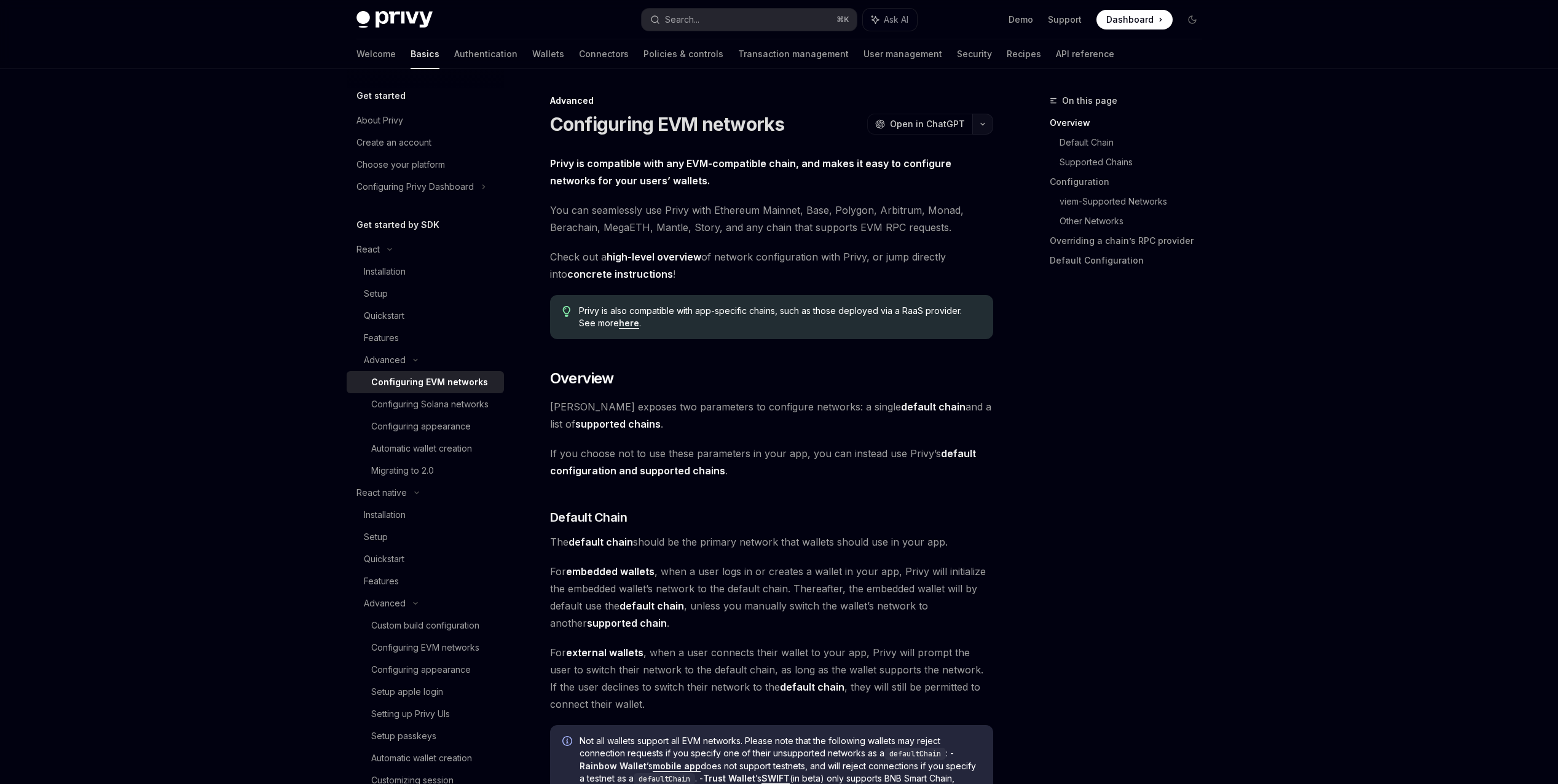
click at [979, 126] on icon "button" at bounding box center [982, 124] width 15 height 5
click at [906, 239] on div "View as Markdown" at bounding box center [911, 239] width 96 height 12
click at [685, 11] on button "Search... ⌘ K" at bounding box center [749, 19] width 215 height 22
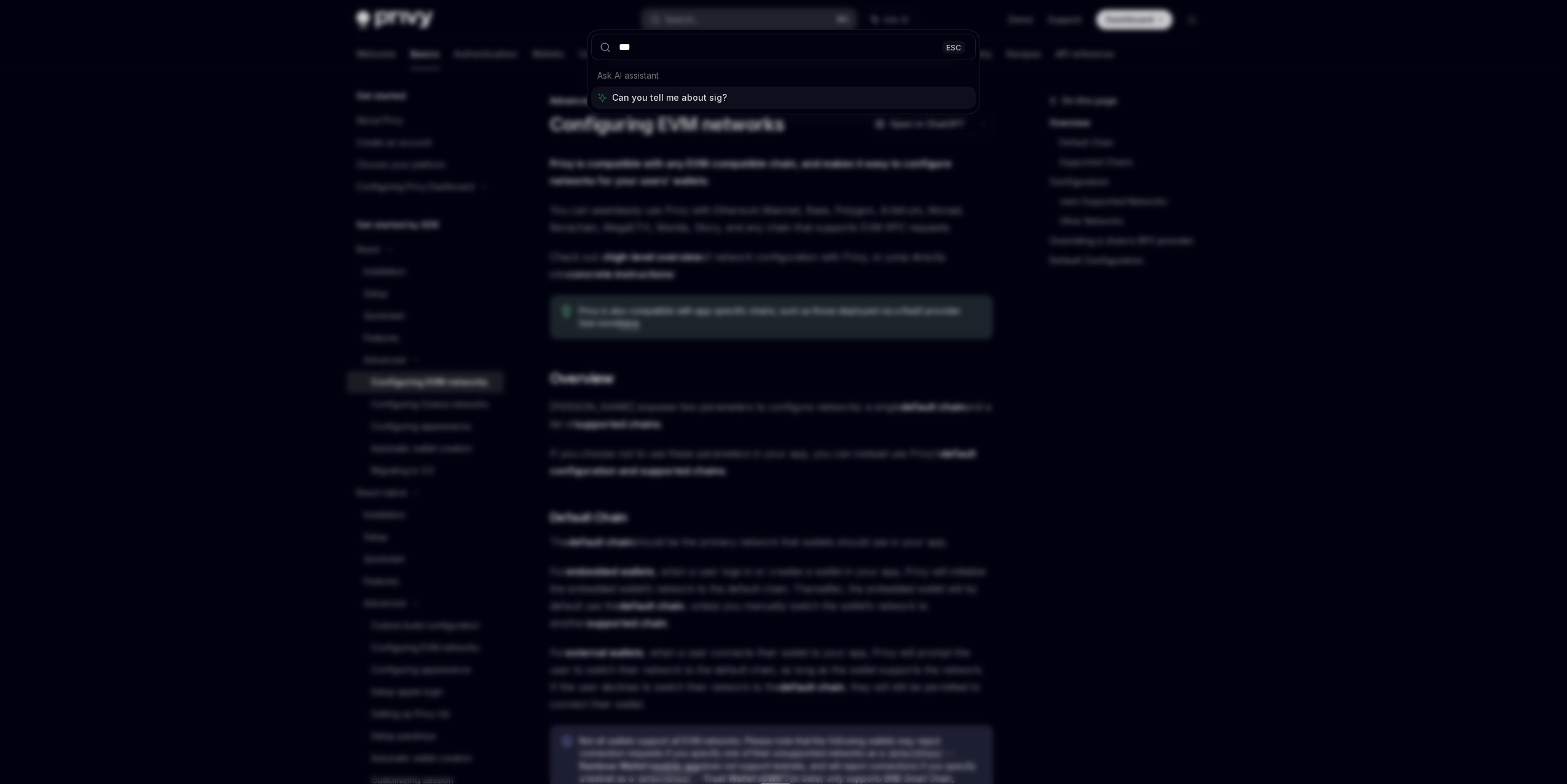
type input "****"
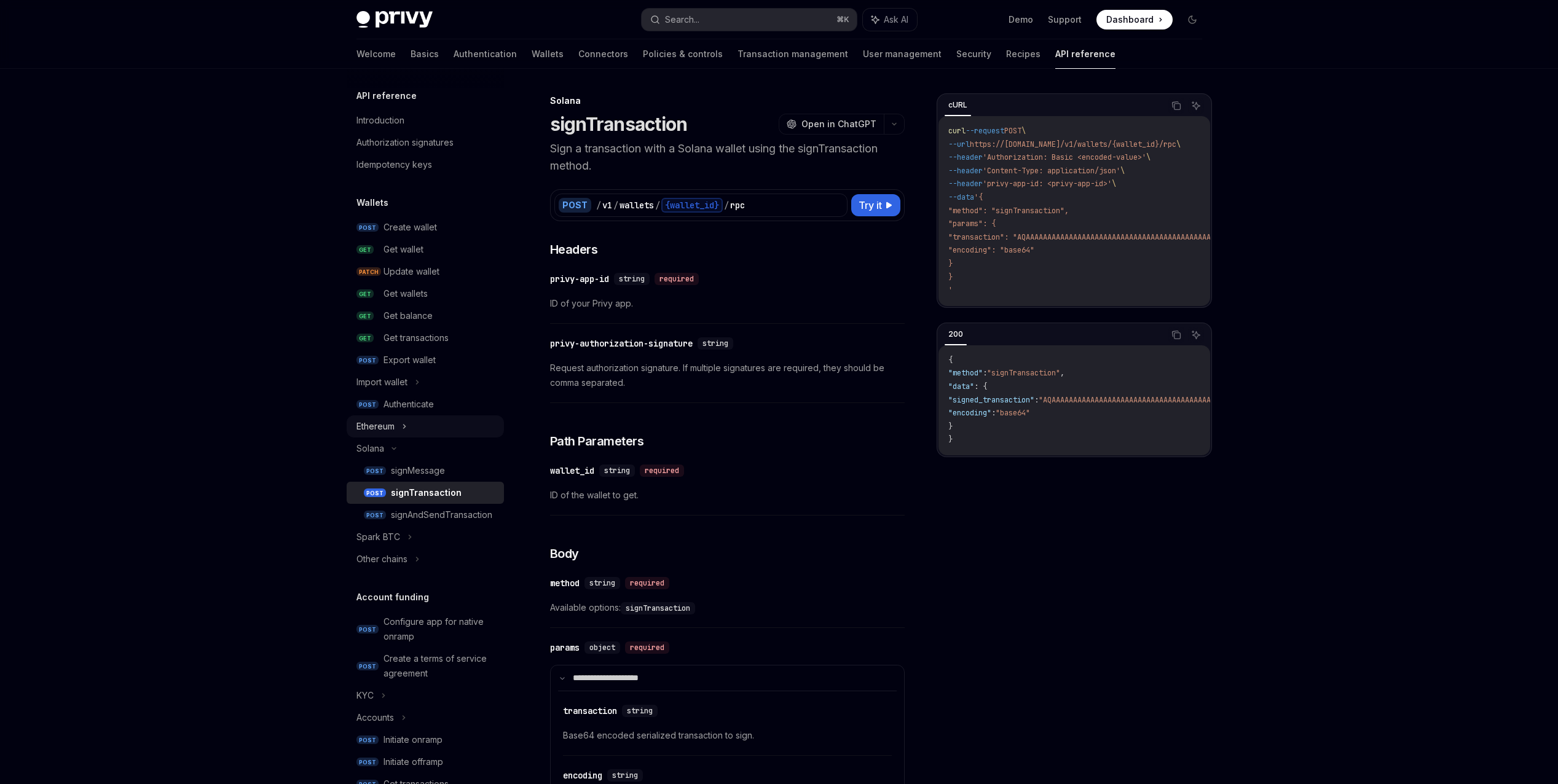
click at [392, 430] on div "Ethereum" at bounding box center [375, 426] width 38 height 15
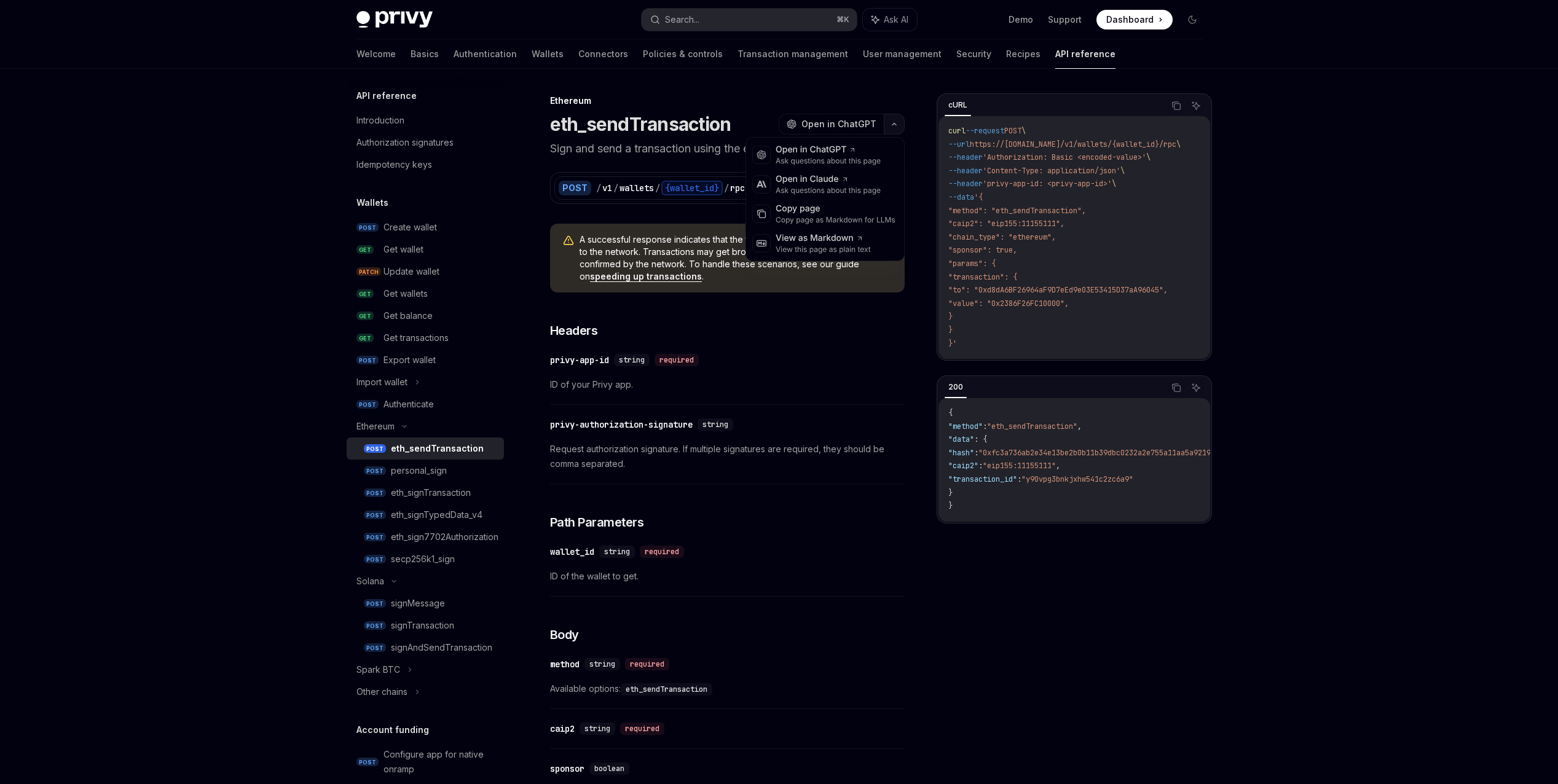
click at [898, 122] on button "button" at bounding box center [894, 124] width 21 height 21
click at [820, 217] on div "Copy page as Markdown for LLMs" at bounding box center [835, 220] width 120 height 10
click at [896, 125] on icon "button" at bounding box center [894, 124] width 15 height 5
click at [801, 252] on div "View this page as plain text" at bounding box center [823, 249] width 96 height 10
click at [456, 465] on div "personal_sign" at bounding box center [444, 470] width 106 height 15
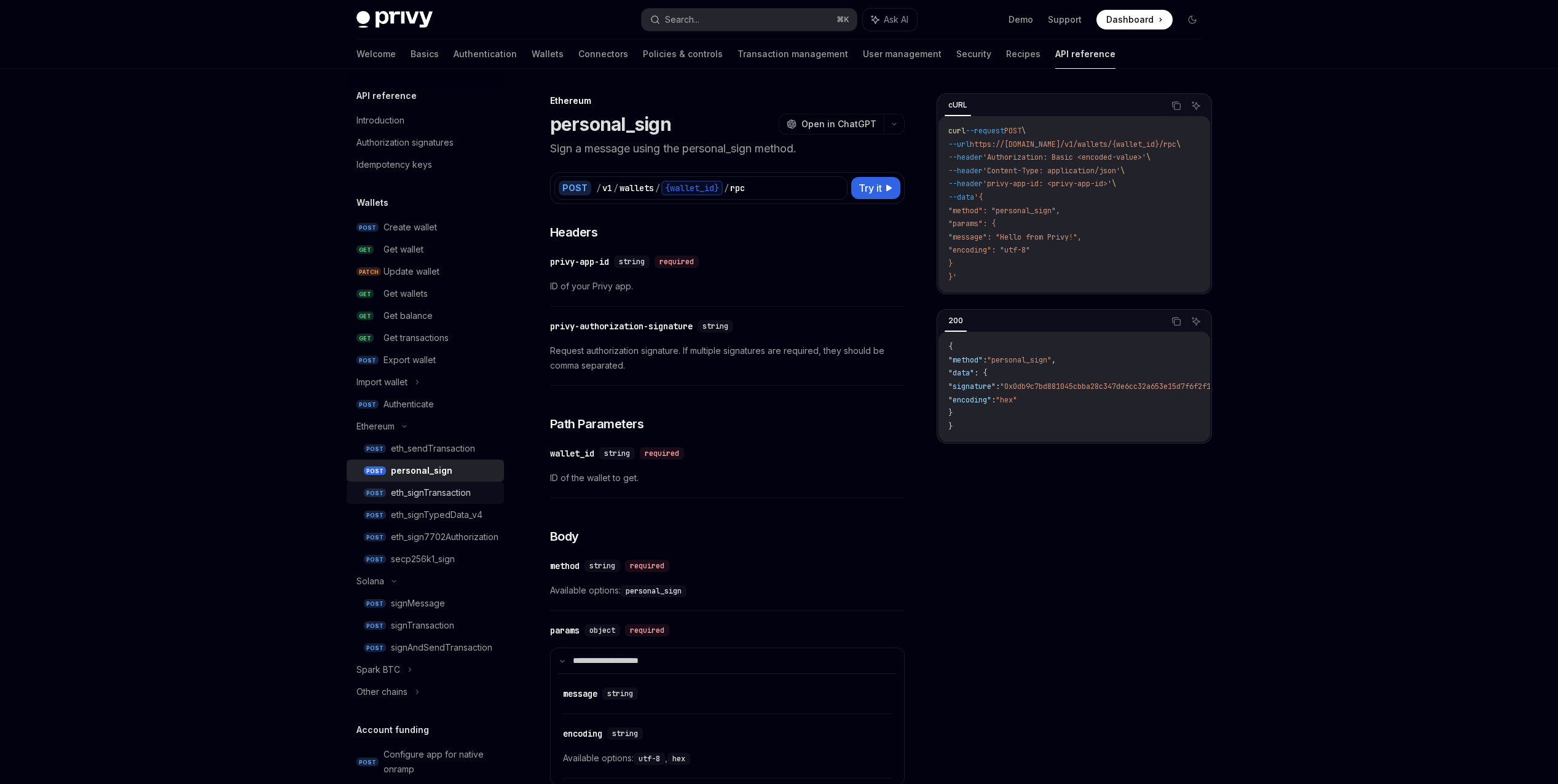
click at [448, 490] on div "eth_signTransaction" at bounding box center [430, 493] width 80 height 15
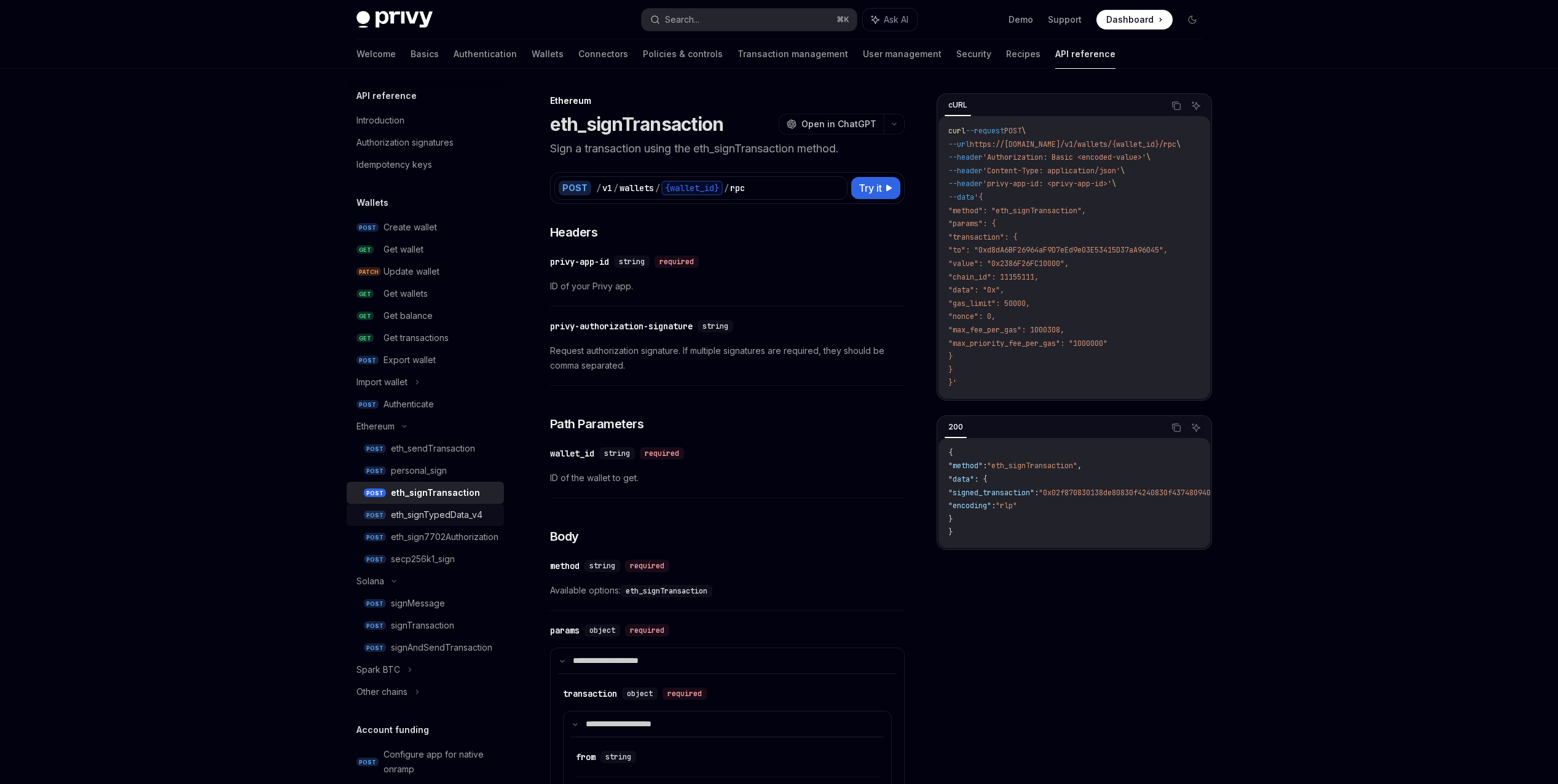
click at [442, 517] on div "eth_signTypedData_v4" at bounding box center [437, 514] width 92 height 15
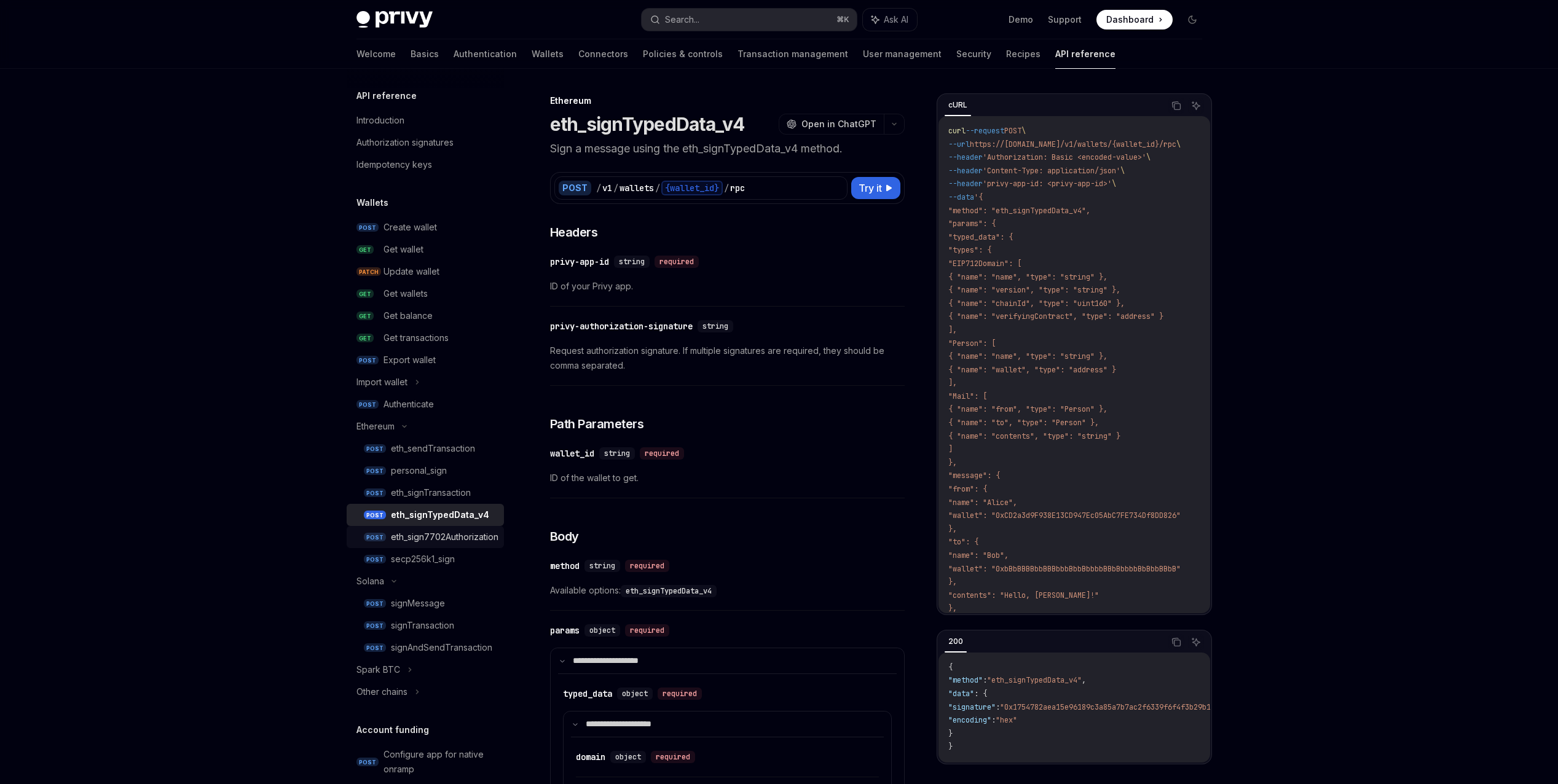
click at [448, 533] on div "eth_sign7702Authorization" at bounding box center [444, 537] width 107 height 15
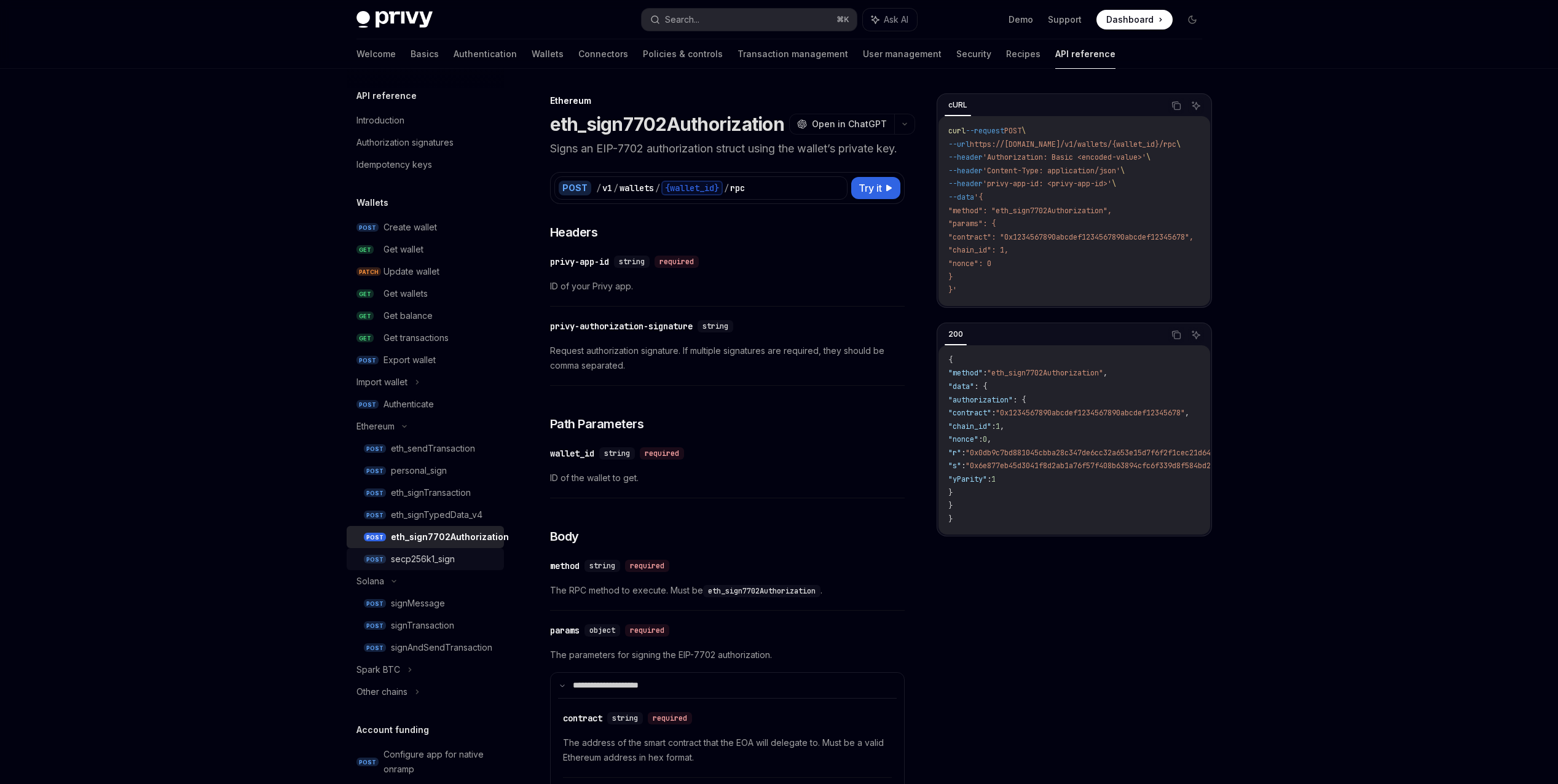
click at [454, 564] on div "secp256k1_sign" at bounding box center [423, 559] width 64 height 15
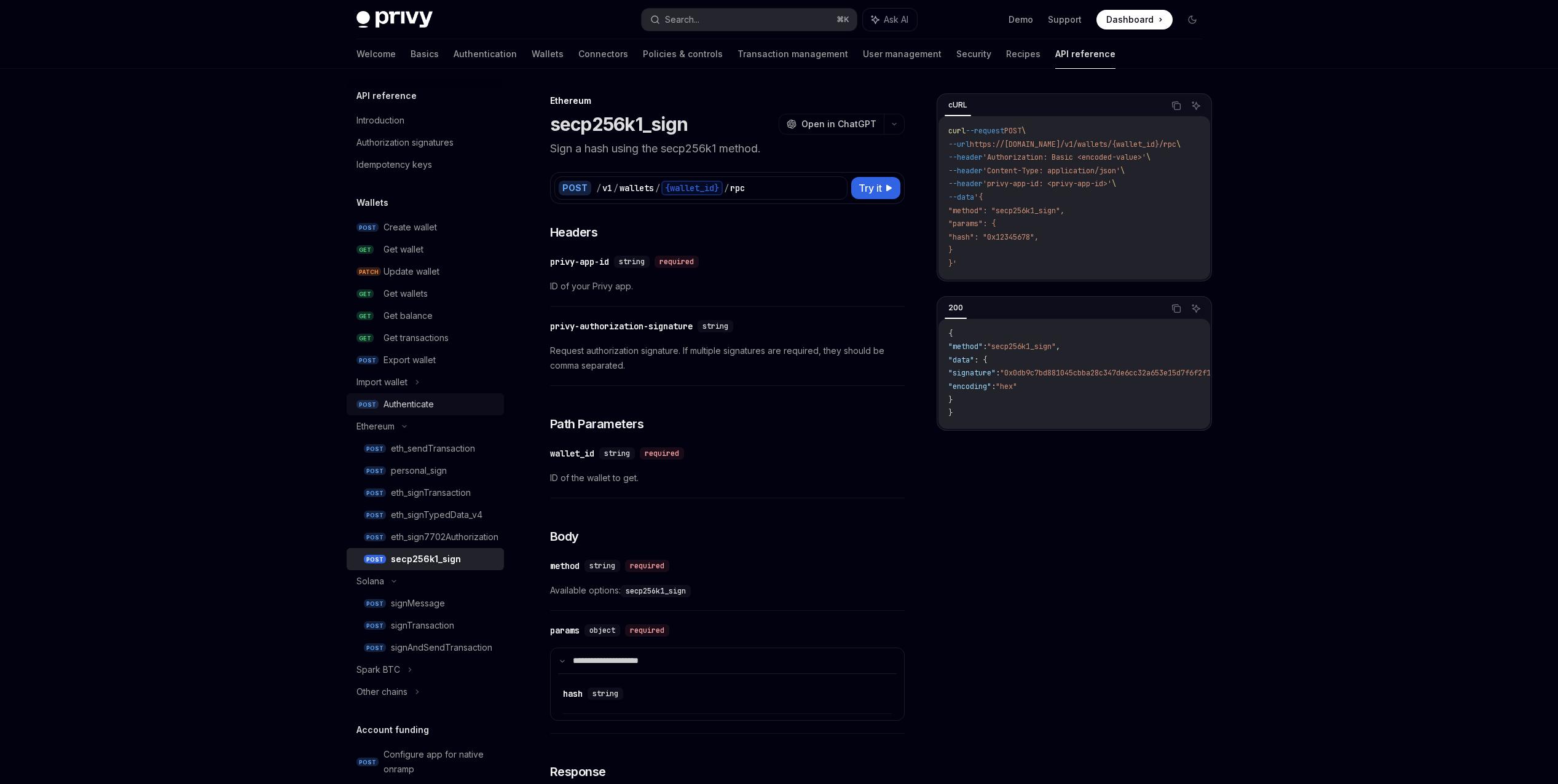
click at [394, 409] on div "Authenticate" at bounding box center [408, 404] width 51 height 15
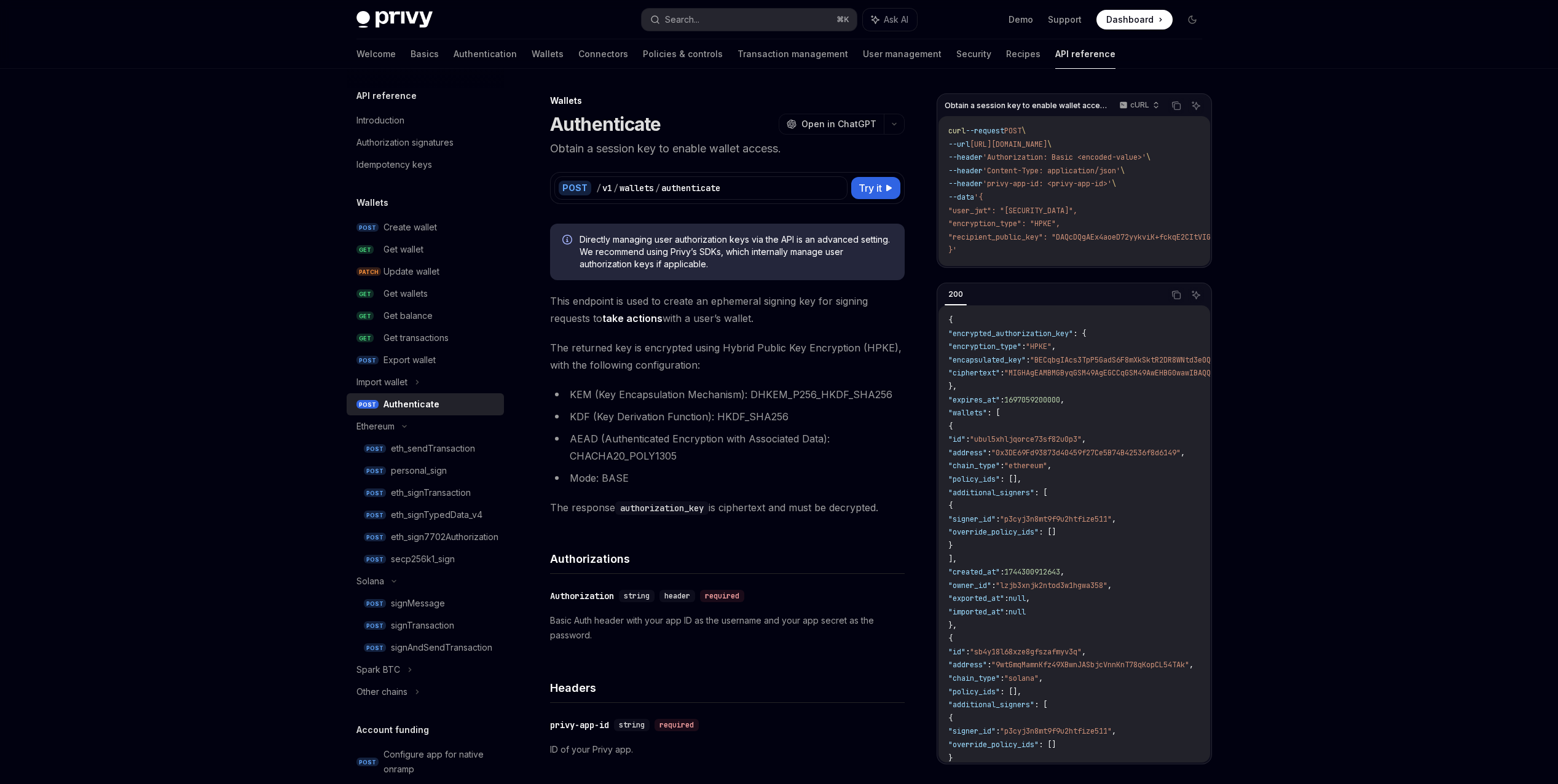
type textarea "*"
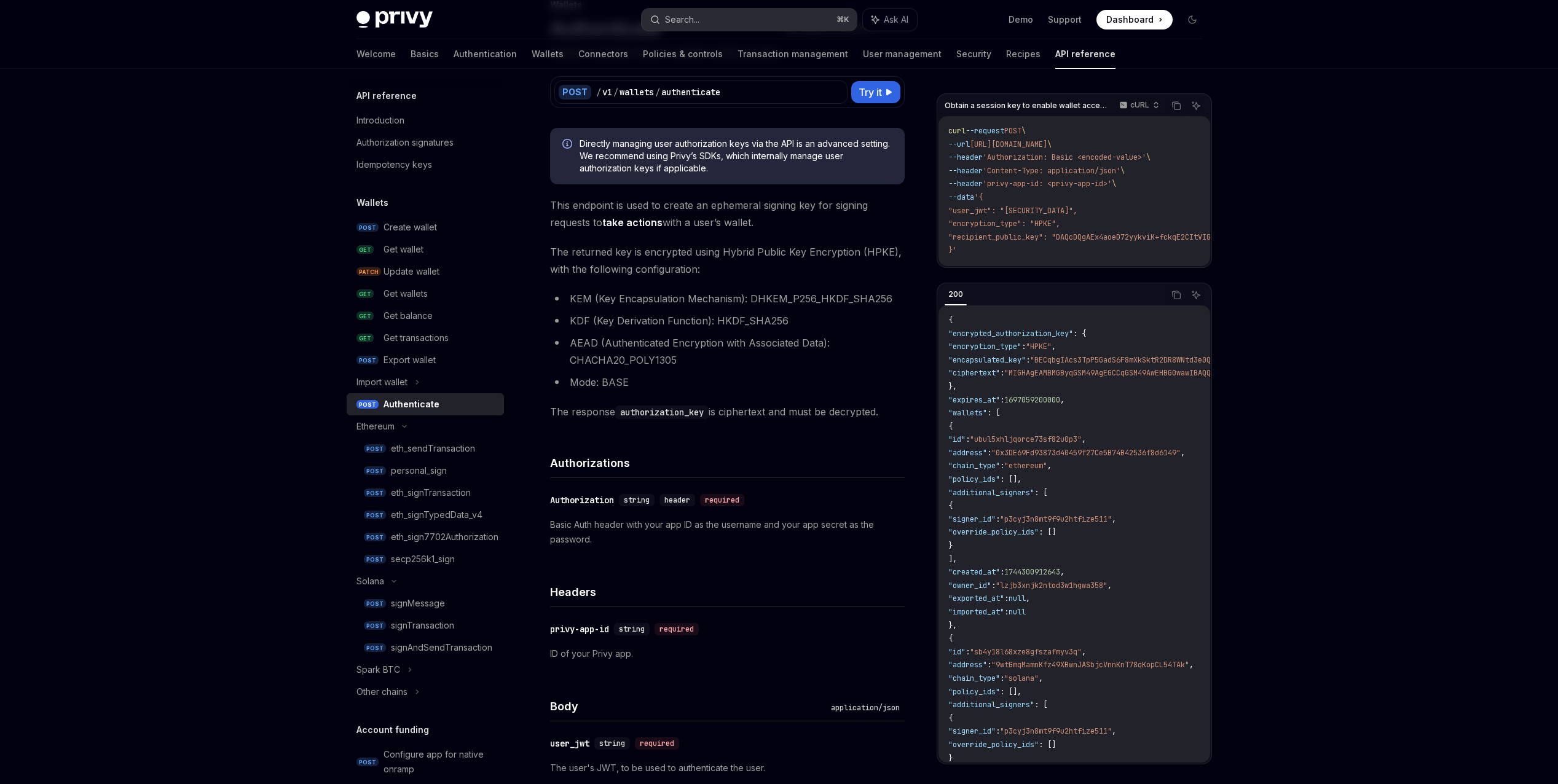
click at [768, 20] on button "Search... ⌘ K" at bounding box center [749, 19] width 215 height 22
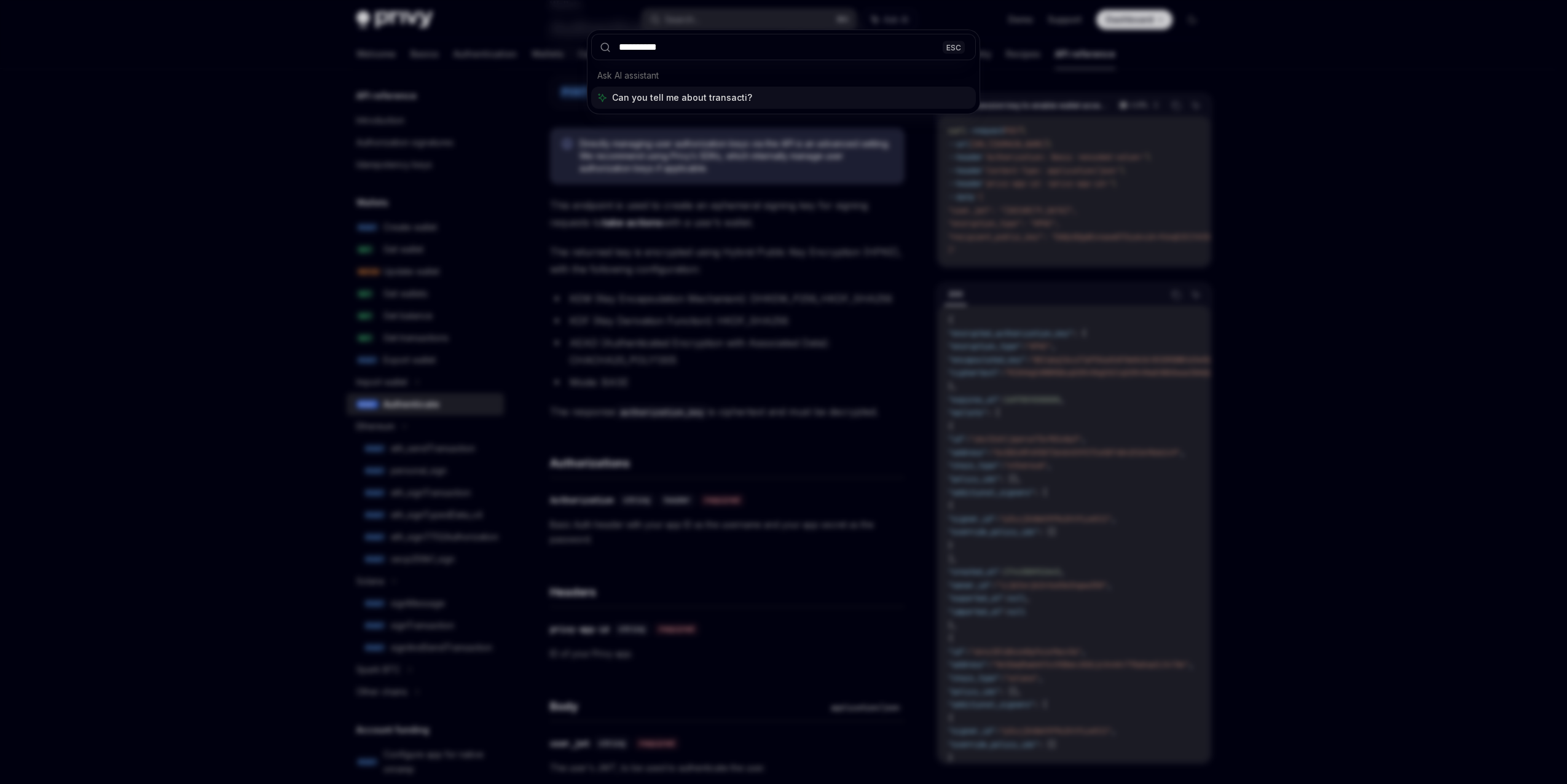
type input "**********"
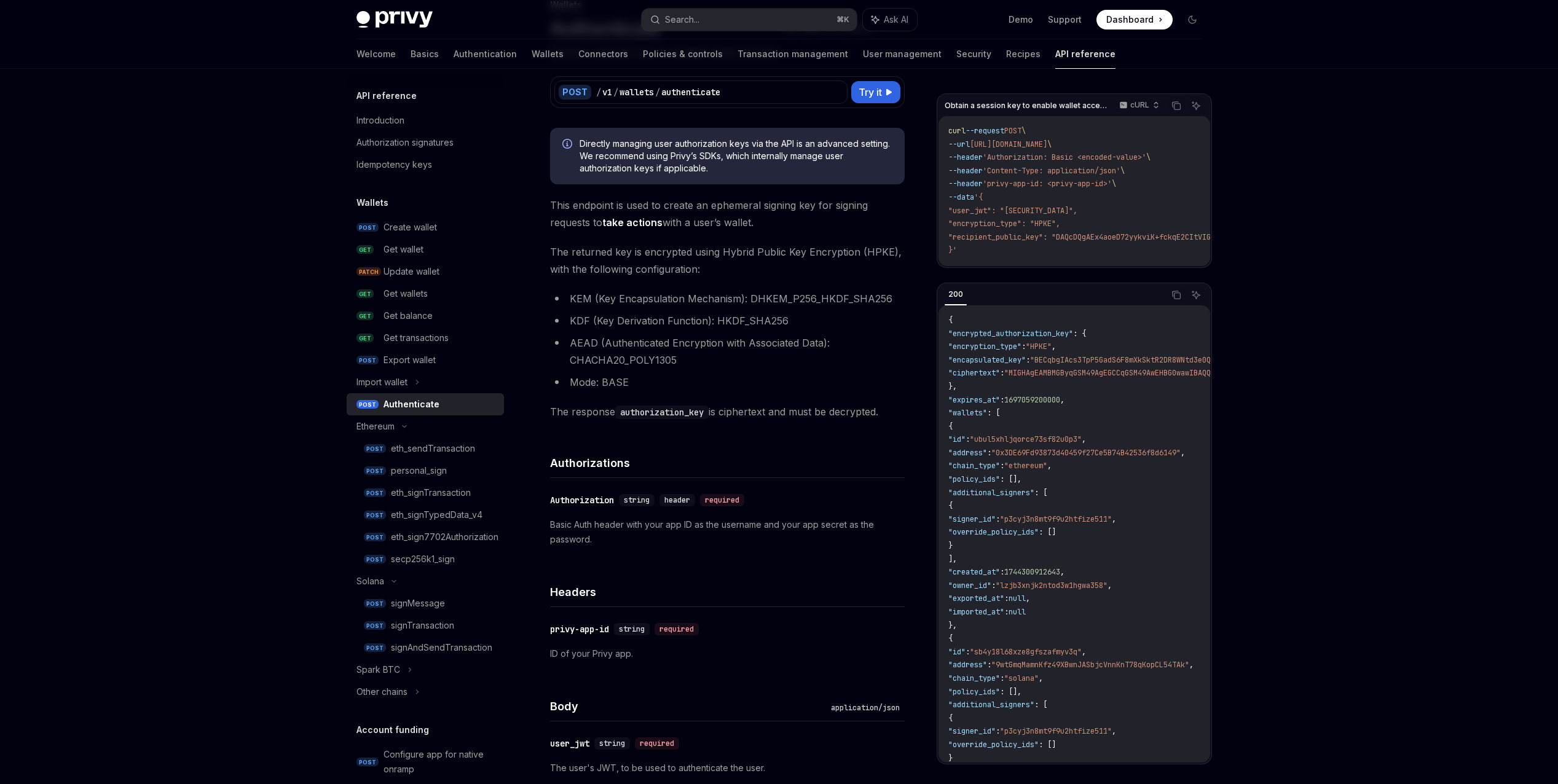
scroll to position [69, 0]
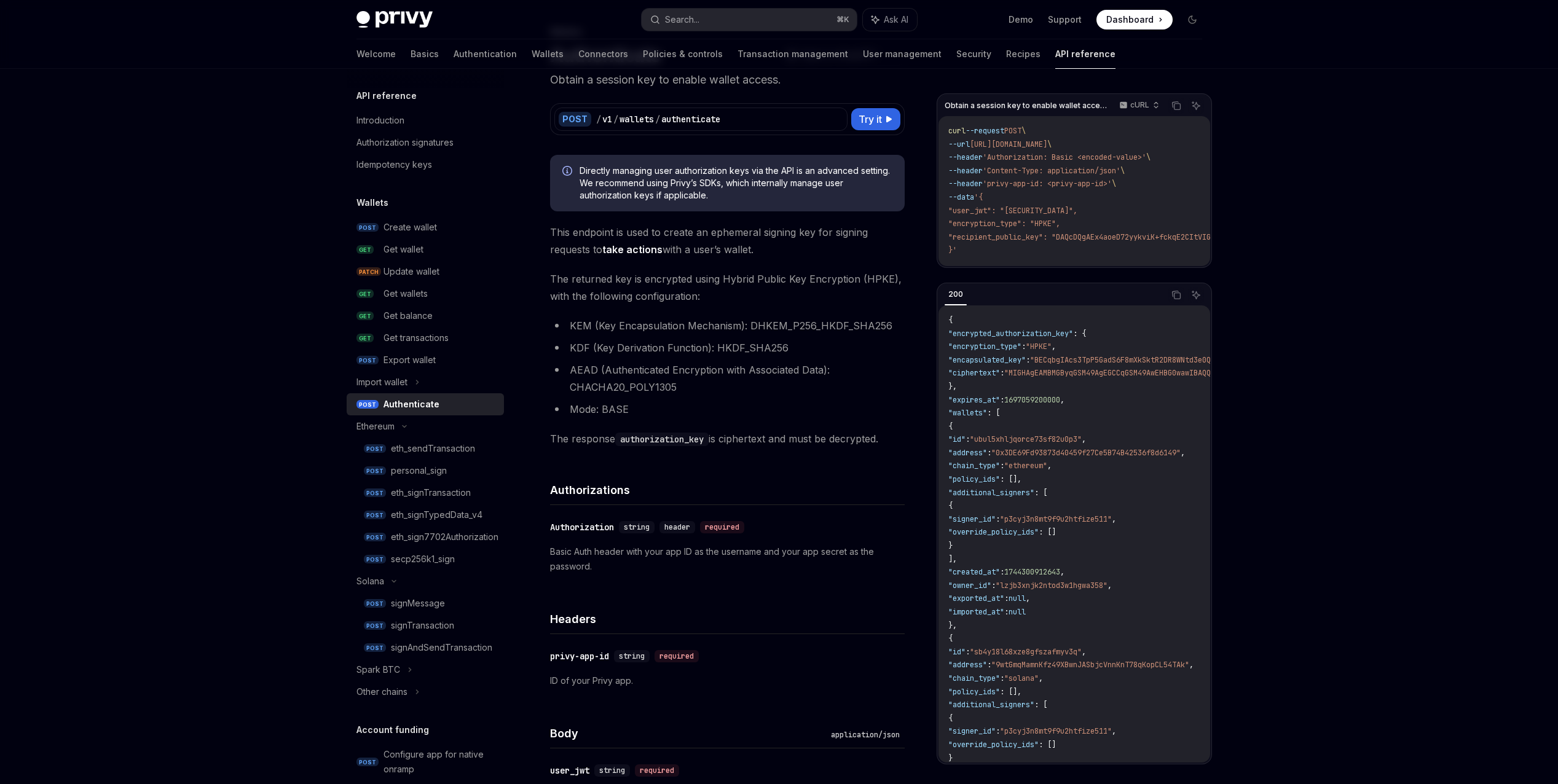
type textarea "*"
